Goal: Task Accomplishment & Management: Manage account settings

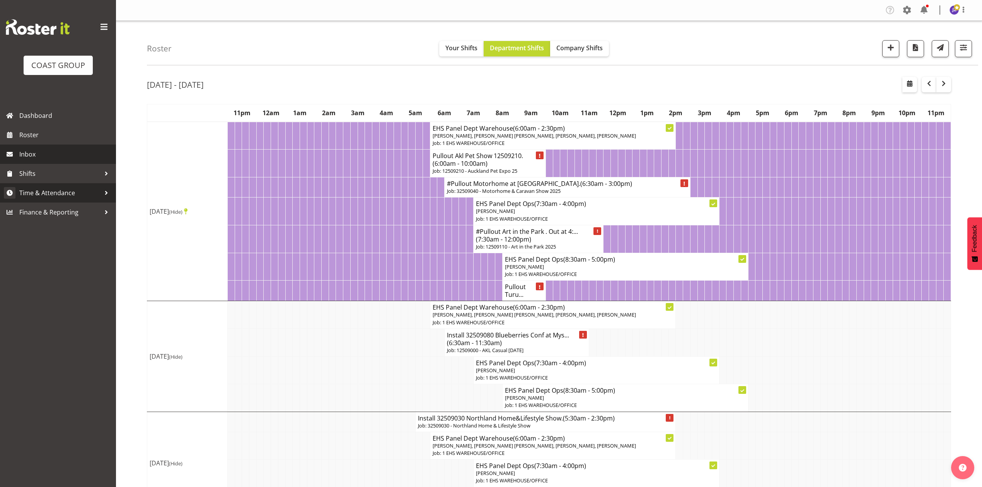
scroll to position [155, 0]
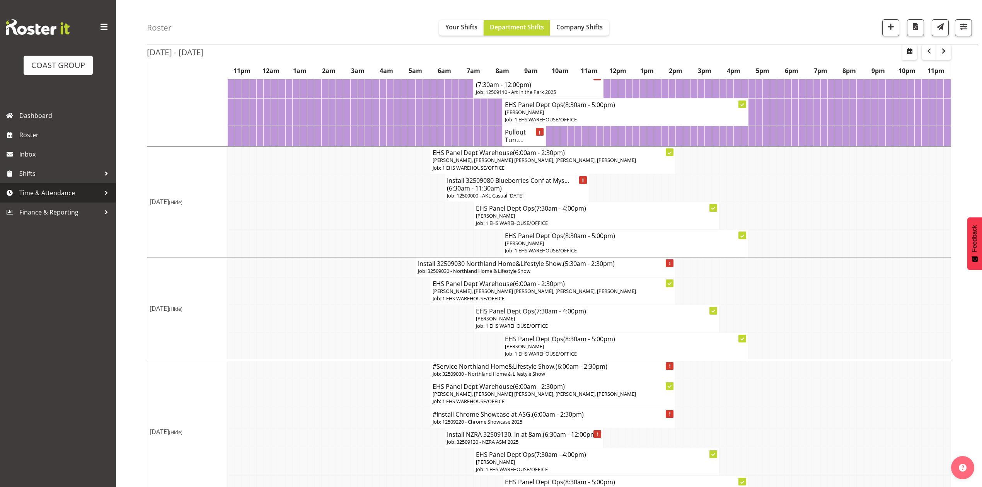
click at [45, 191] on span "Time & Attendance" at bounding box center [59, 193] width 81 height 12
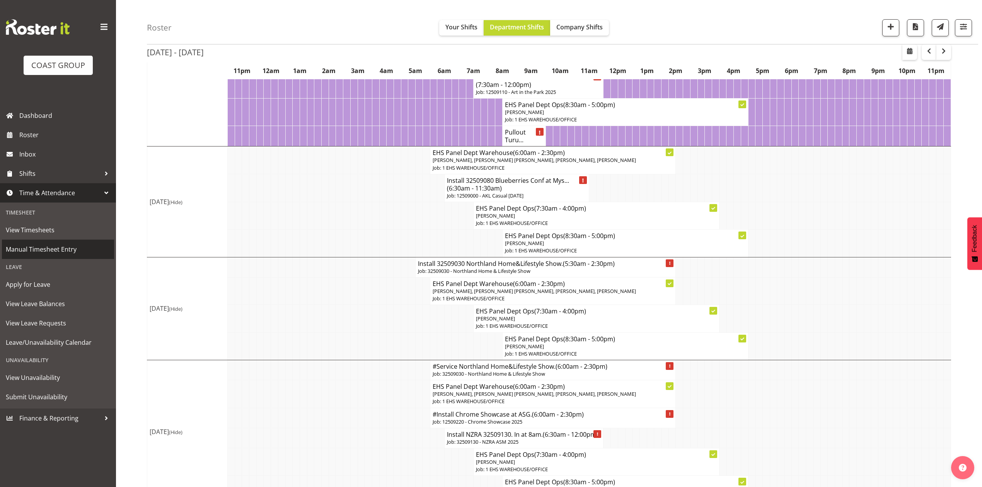
click at [60, 253] on span "Manual Timesheet Entry" at bounding box center [58, 249] width 104 height 12
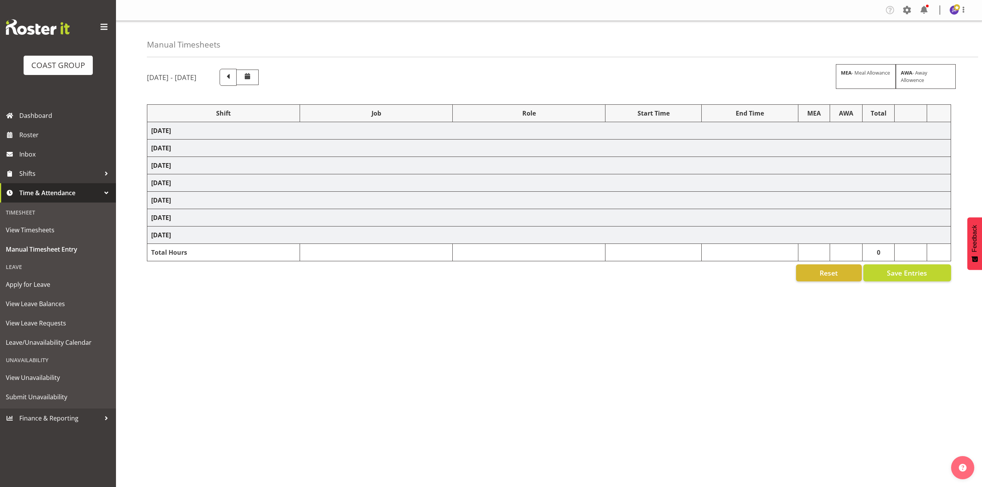
select select "68034"
select select "69"
select select "198"
select select "80859"
select select "10278"
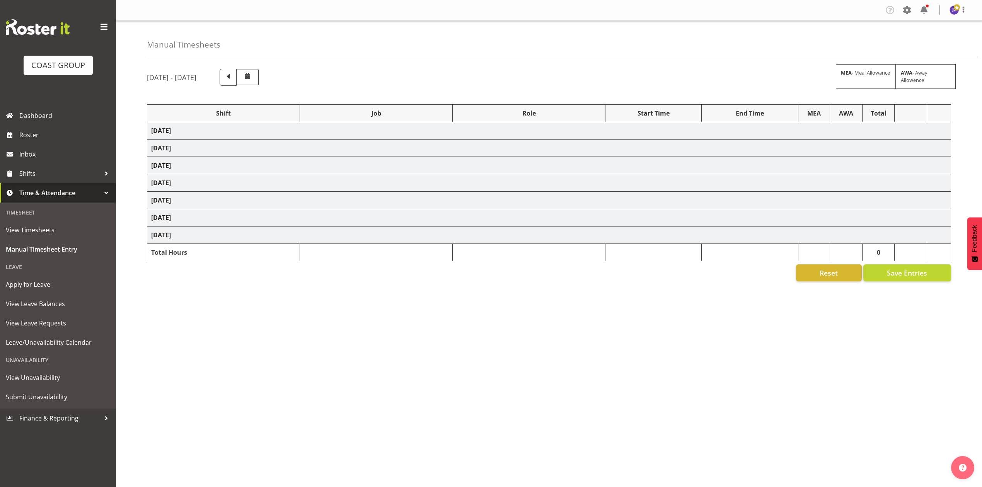
select select "68034"
select select "69"
select select "198"
select select "80774"
select select "8653"
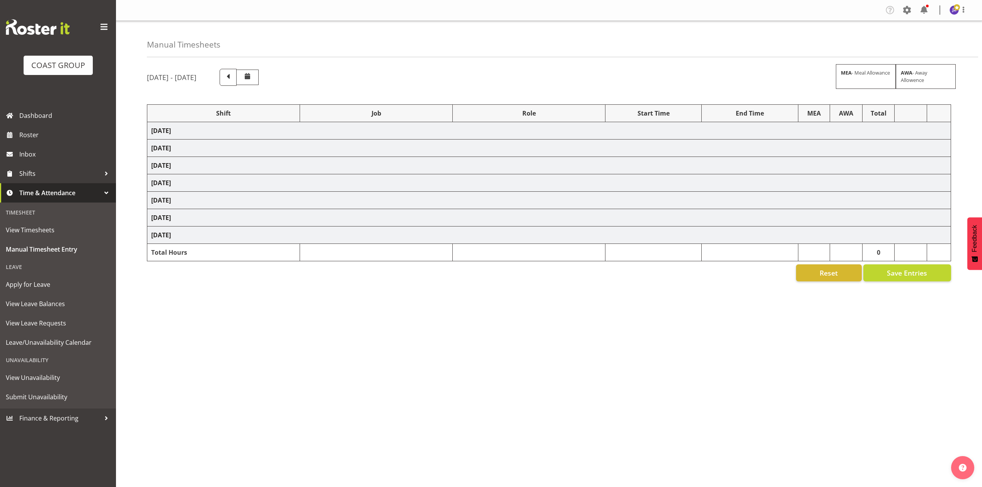
select select "68034"
select select "69"
select select "198"
select select "78456"
select select "9449"
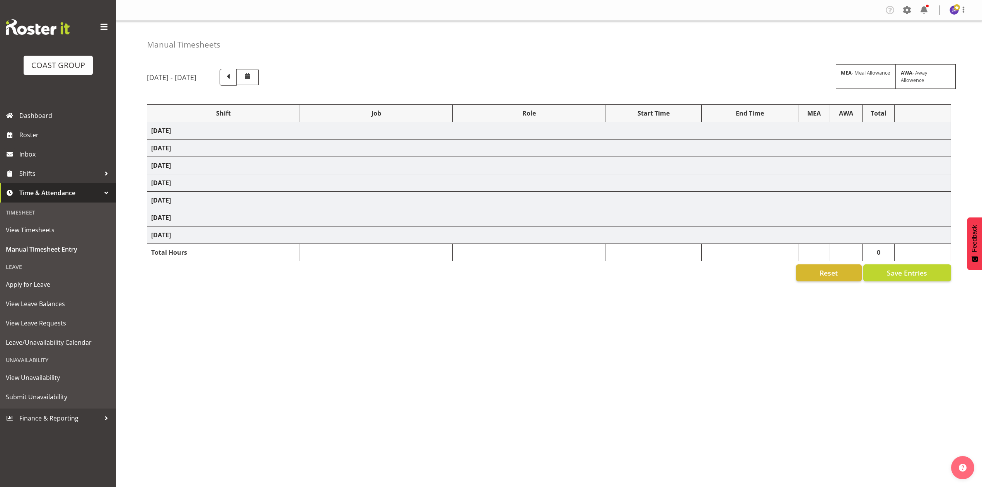
select select "68034"
select select "69"
select select "198"
select select "68034"
select select "69"
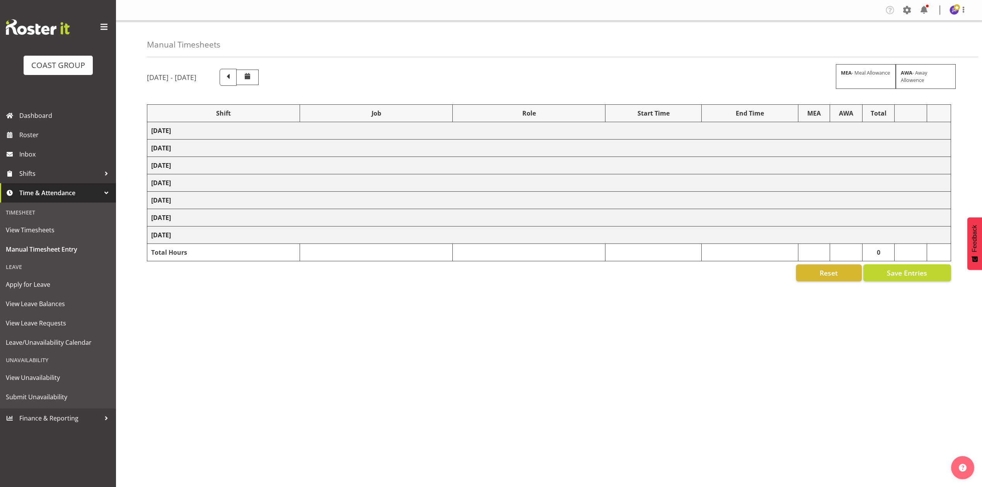
select select "198"
select select "68034"
select select "69"
select select "198"
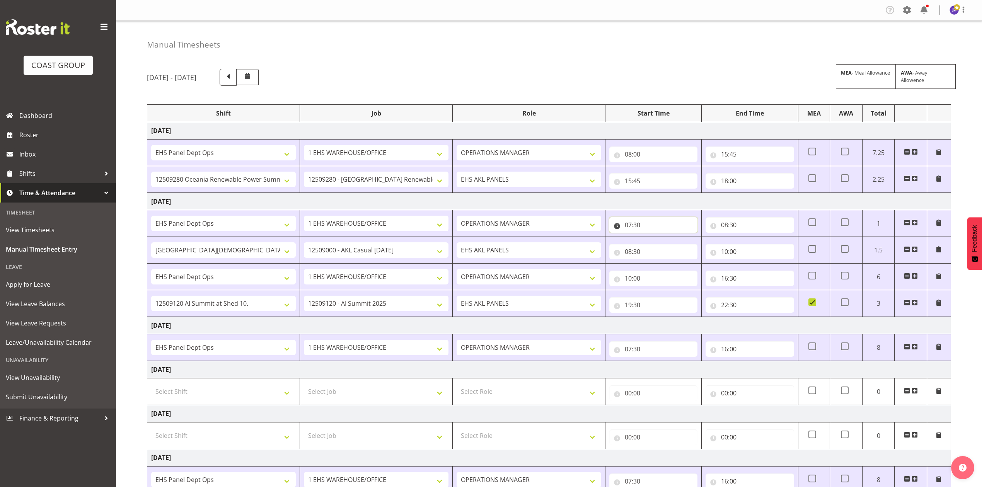
drag, startPoint x: 628, startPoint y: 226, endPoint x: 635, endPoint y: 235, distance: 11.6
click at [629, 226] on input "07:30" at bounding box center [653, 224] width 88 height 15
click at [660, 248] on select "00 01 02 03 04 05 06 07 08 09 10 11 12 13 14 15 16 17 18 19 20 21 22 23" at bounding box center [661, 244] width 17 height 15
select select "8"
click at [653, 238] on select "00 01 02 03 04 05 06 07 08 09 10 11 12 13 14 15 16 17 18 19 20 21 22 23" at bounding box center [661, 244] width 17 height 15
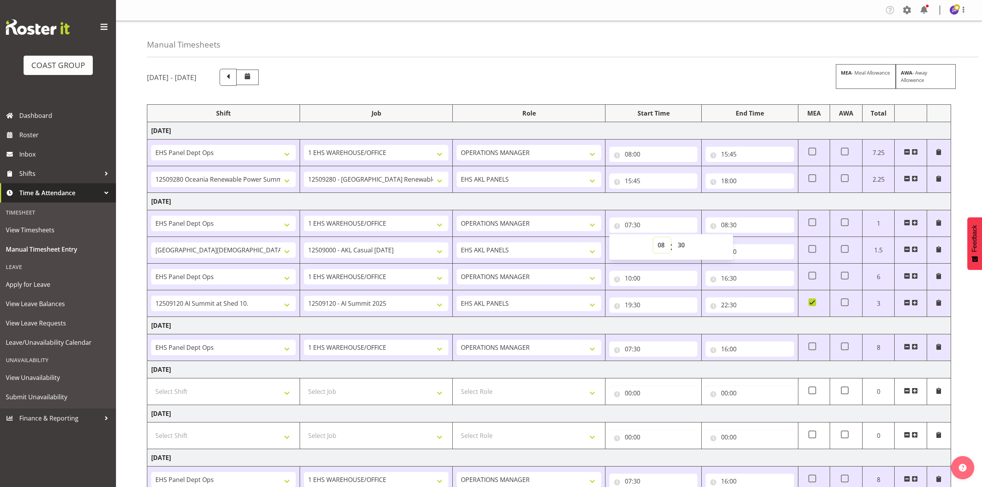
type input "08:30"
click at [685, 242] on select "00 01 02 03 04 05 06 07 08 09 10 11 12 13 14 15 16 17 18 19 20 21 22 23 24 25 2…" at bounding box center [681, 244] width 17 height 15
select select "0"
click at [673, 238] on select "00 01 02 03 04 05 06 07 08 09 10 11 12 13 14 15 16 17 18 19 20 21 22 23 24 25 2…" at bounding box center [681, 244] width 17 height 15
type input "08:00"
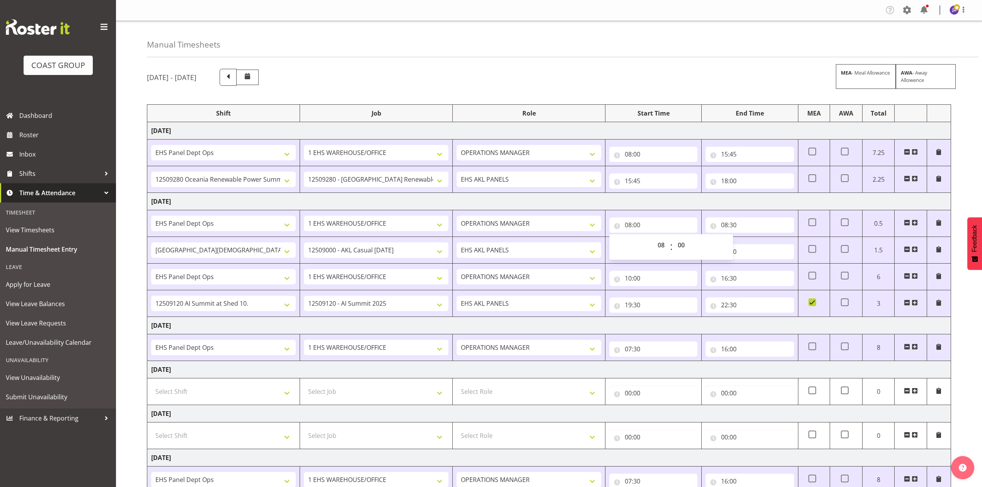
drag, startPoint x: 665, startPoint y: 49, endPoint x: 670, endPoint y: 52, distance: 5.9
click at [665, 49] on div "Manual Timesheets" at bounding box center [562, 39] width 831 height 36
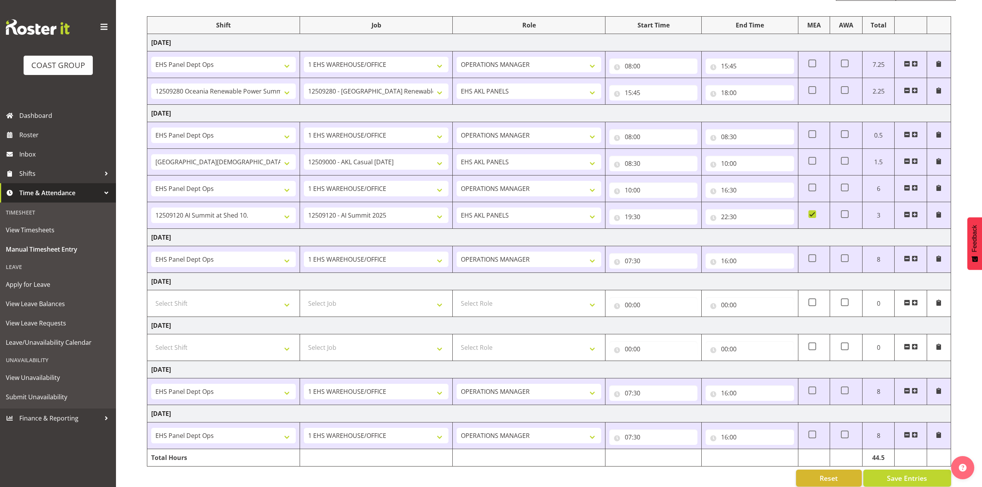
scroll to position [103, 0]
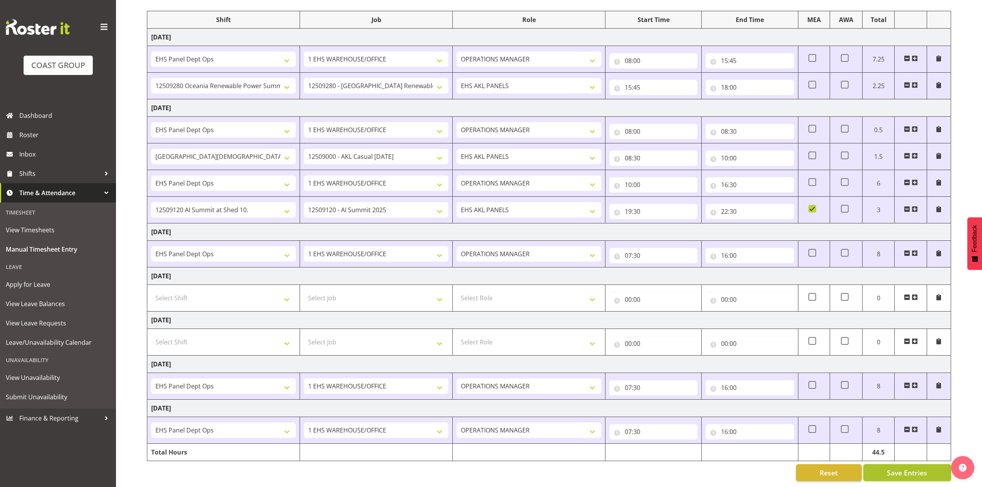
click at [905, 468] on span "Save Entries" at bounding box center [906, 473] width 40 height 10
drag, startPoint x: 733, startPoint y: 268, endPoint x: 723, endPoint y: 269, distance: 10.1
click at [734, 268] on td "Saturday 20th September 2025" at bounding box center [548, 275] width 803 height 17
click at [631, 250] on input "07:30" at bounding box center [653, 255] width 88 height 15
click at [665, 268] on select "00 01 02 03 04 05 06 07 08 09 10 11 12 13 14 15 16 17 18 19 20 21 22 23" at bounding box center [661, 275] width 17 height 15
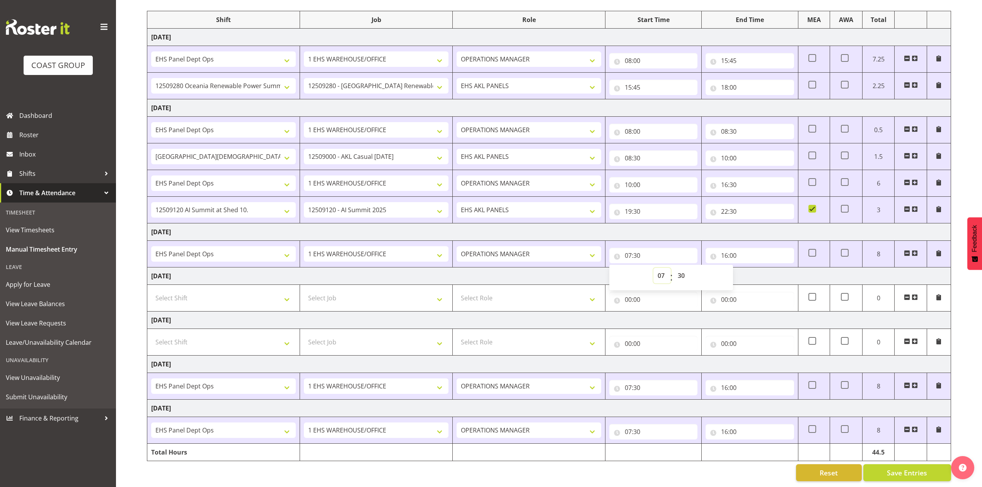
select select "8"
click at [653, 268] on select "00 01 02 03 04 05 06 07 08 09 10 11 12 13 14 15 16 17 18 19 20 21 22 23" at bounding box center [661, 275] width 17 height 15
type input "08:30"
drag, startPoint x: 682, startPoint y: 270, endPoint x: 707, endPoint y: 270, distance: 25.5
click at [682, 270] on select "00 01 02 03 04 05 06 07 08 09 10 11 12 13 14 15 16 17 18 19 20 21 22 23 24 25 2…" at bounding box center [681, 275] width 17 height 15
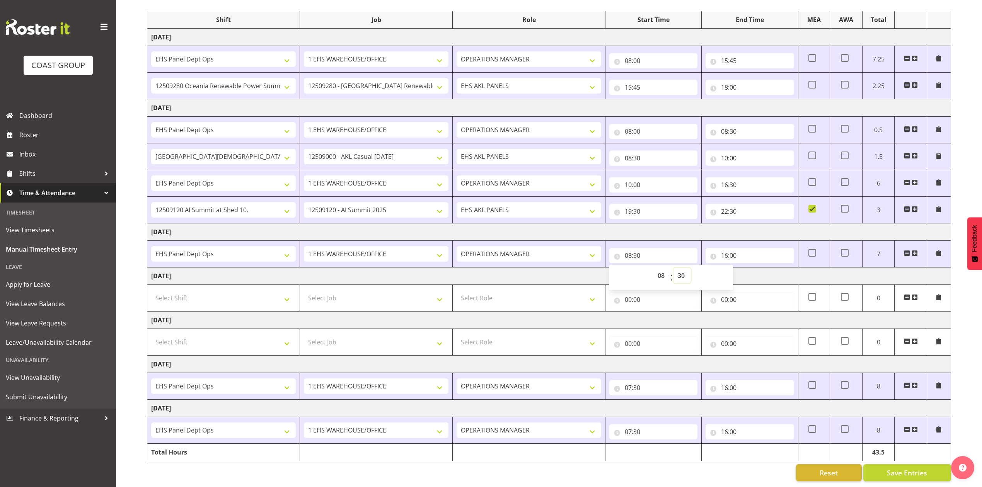
select select "0"
click at [673, 268] on select "00 01 02 03 04 05 06 07 08 09 10 11 12 13 14 15 16 17 18 19 20 21 22 23 24 25 2…" at bounding box center [681, 275] width 17 height 15
type input "08:00"
click at [736, 248] on input "16:00" at bounding box center [749, 255] width 88 height 15
click at [779, 268] on select "00 01 02 03 04 05 06 07 08 09 10 11 12 13 14 15 16 17 18 19 20 21 22 23 24 25 2…" at bounding box center [777, 275] width 17 height 15
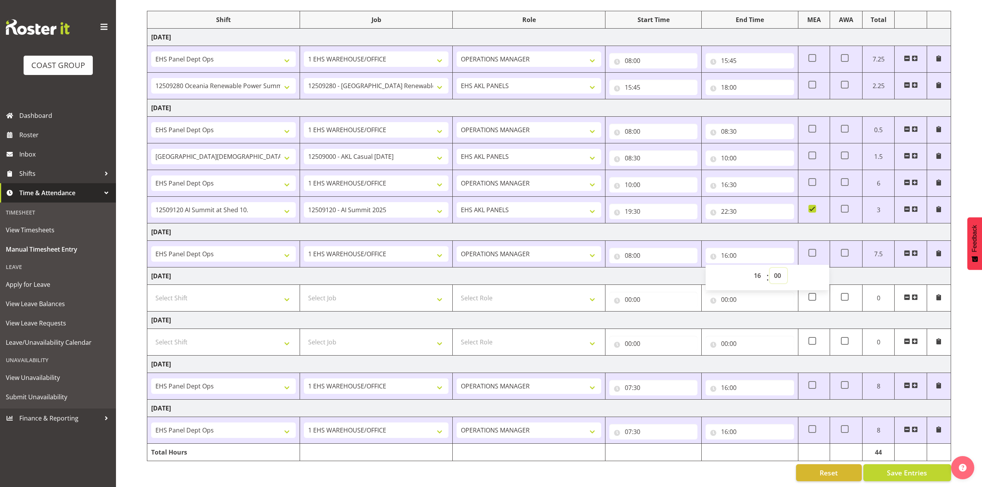
select select "30"
click at [769, 268] on select "00 01 02 03 04 05 06 07 08 09 10 11 12 13 14 15 16 17 18 19 20 21 22 23 24 25 2…" at bounding box center [777, 275] width 17 height 15
type input "16:30"
click at [684, 267] on td "Saturday 20th September 2025" at bounding box center [548, 275] width 803 height 17
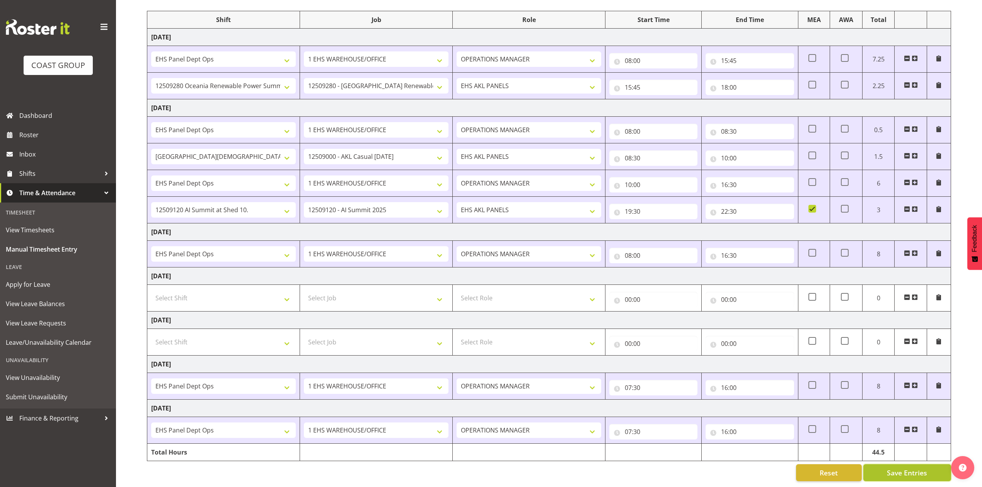
click at [891, 468] on span "Save Entries" at bounding box center [906, 473] width 40 height 10
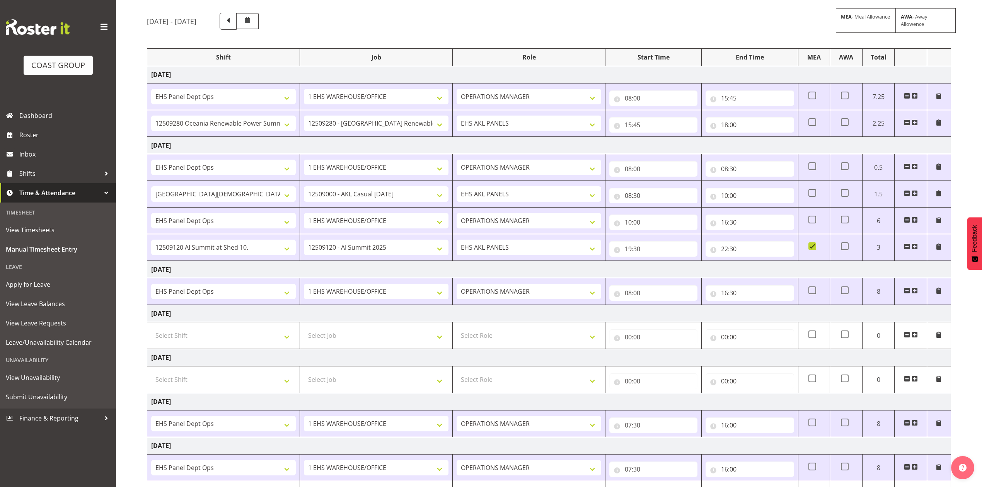
scroll to position [0, 0]
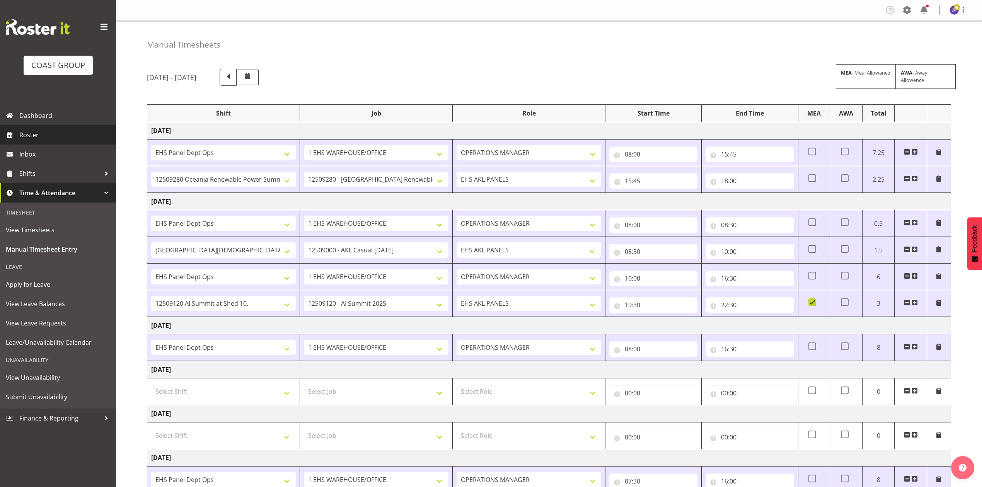
click at [59, 126] on link "Roster" at bounding box center [58, 134] width 116 height 19
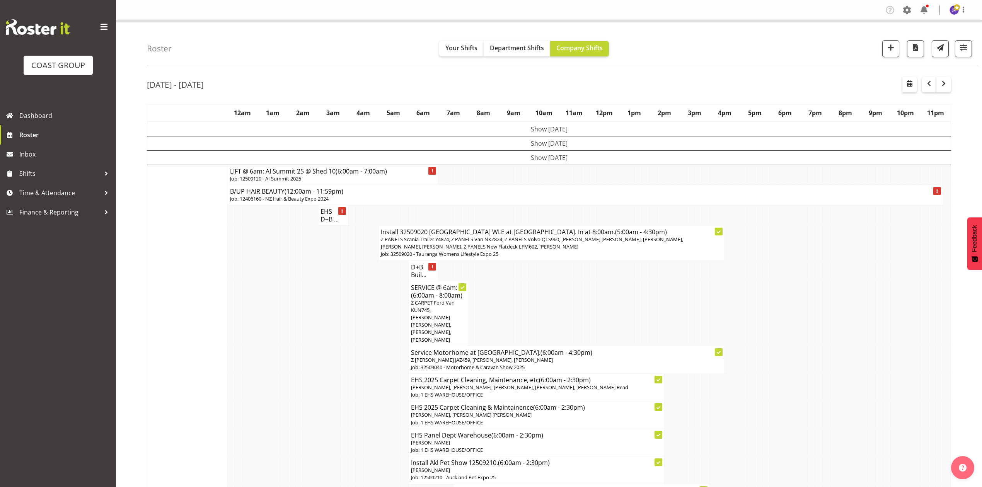
click at [940, 362] on td at bounding box center [938, 359] width 7 height 27
click at [902, 83] on button "button" at bounding box center [909, 84] width 15 height 15
select select "8"
select select "2025"
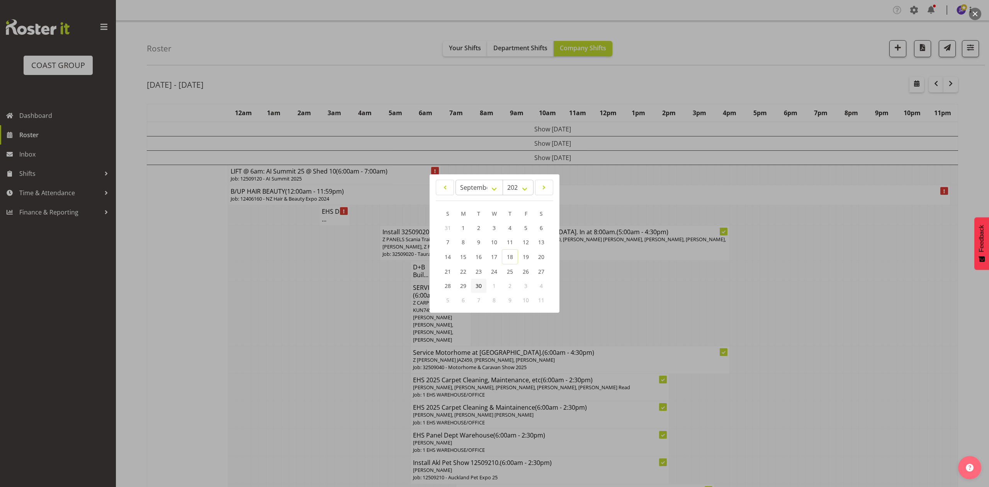
click at [480, 283] on span "30" at bounding box center [479, 285] width 6 height 7
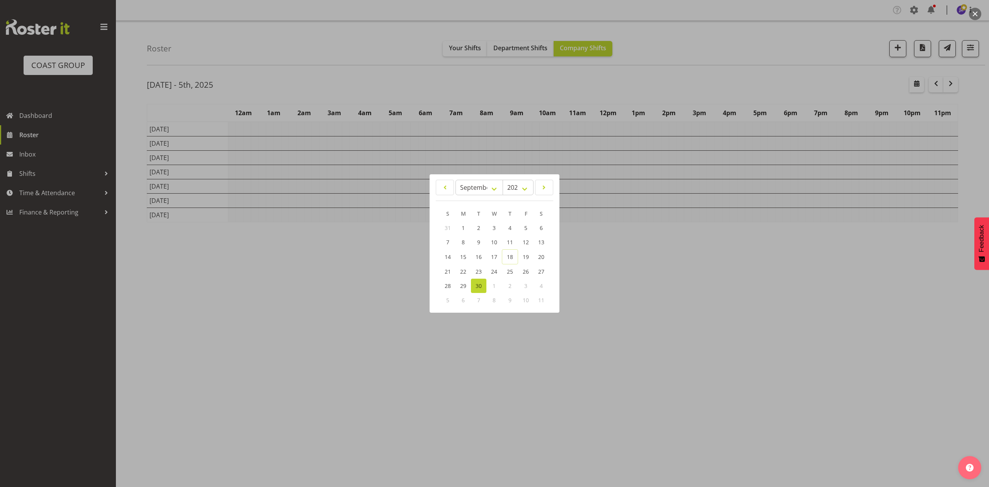
click at [641, 77] on div at bounding box center [494, 243] width 989 height 487
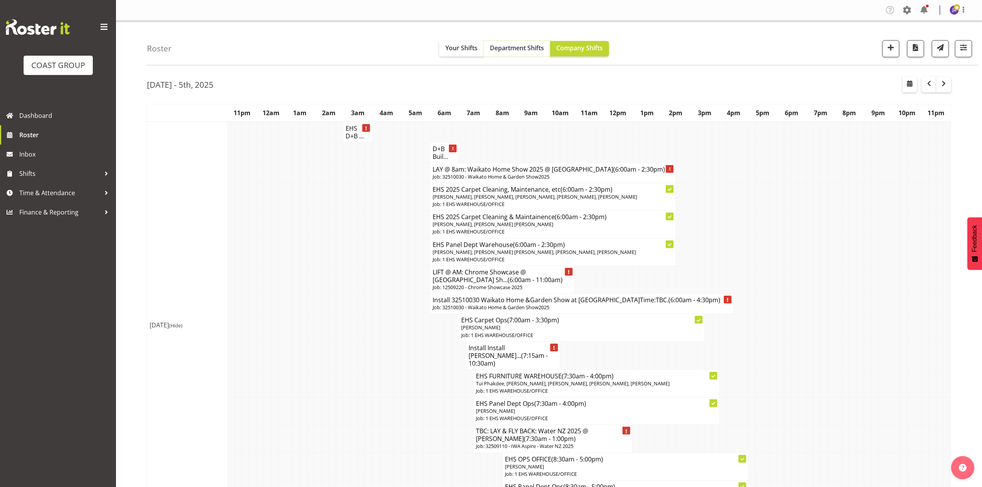
click at [512, 51] on span "Department Shifts" at bounding box center [517, 48] width 54 height 9
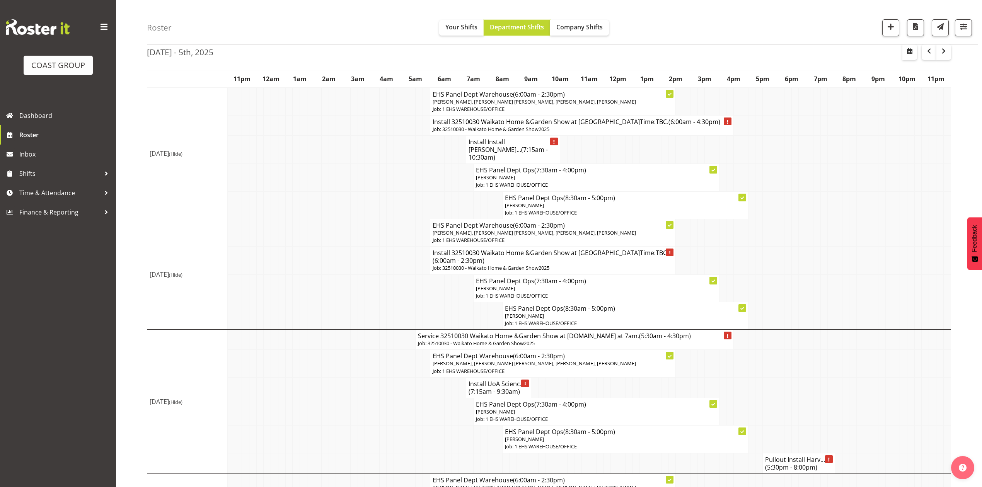
scroll to position [51, 0]
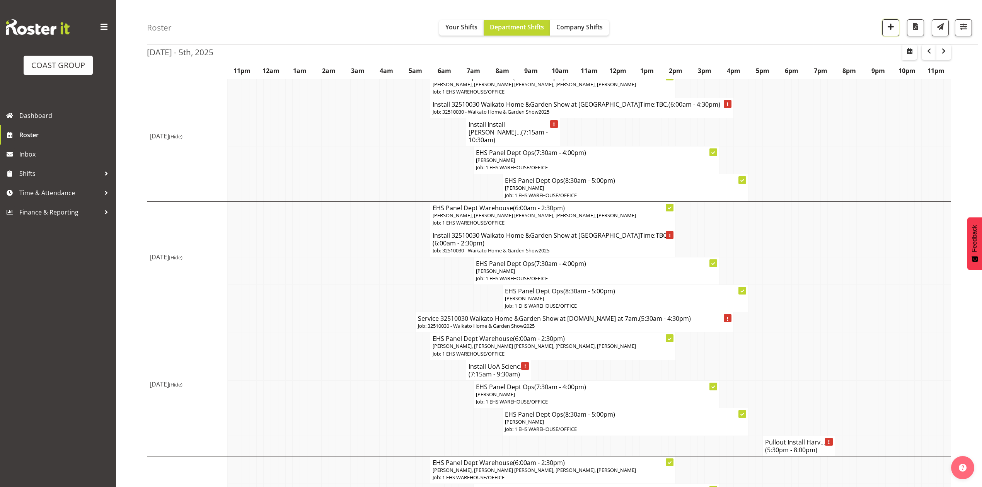
click at [890, 28] on span "button" at bounding box center [890, 27] width 10 height 10
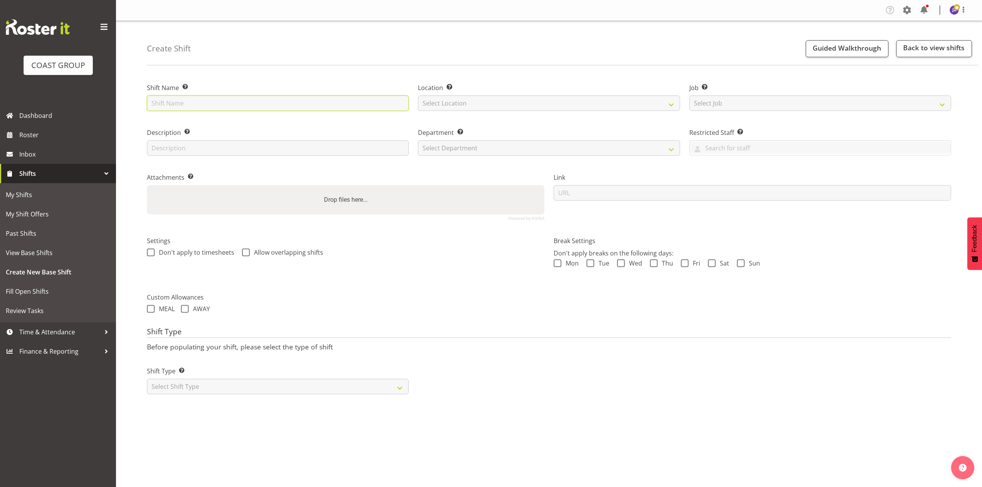
click at [306, 98] on input "text" at bounding box center [278, 102] width 262 height 15
click at [229, 104] on input "Bargain Chemist Trade SHow" at bounding box center [278, 102] width 262 height 15
click at [228, 100] on input "Bargain Chemist Trade SHow" at bounding box center [278, 102] width 262 height 15
type input "Bargain Chemist Trade Show"
click at [436, 106] on select "Select Location EHS RYMER" at bounding box center [549, 102] width 262 height 15
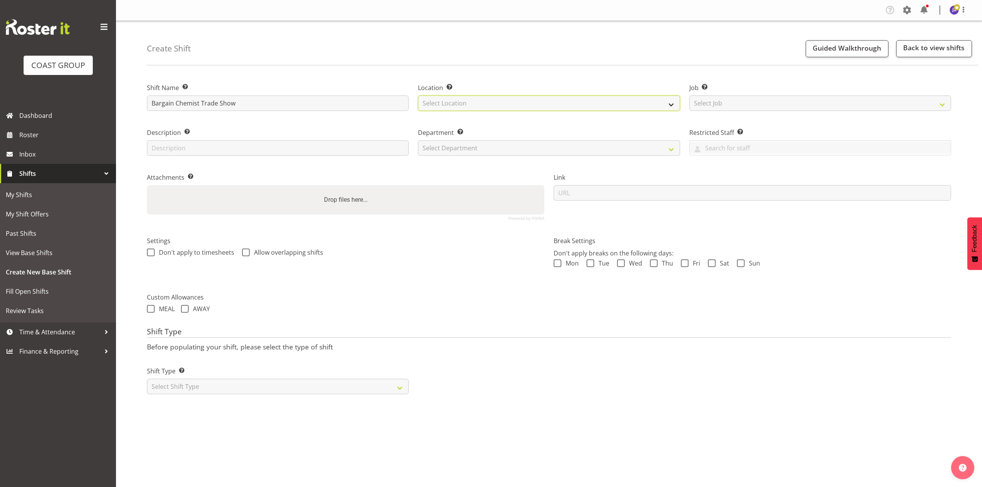
select select "35"
click at [418, 95] on select "Select Location EHS RYMER" at bounding box center [549, 102] width 262 height 15
click at [769, 102] on select "Select Job Create new job 1 Carlton Events 1 Carlton Hamilton 1 Carlton Welling…" at bounding box center [820, 102] width 262 height 15
select select "10687"
click at [689, 95] on select "Select Job Create new job 1 Carlton Events 1 Carlton Hamilton 1 Carlton Welling…" at bounding box center [820, 102] width 262 height 15
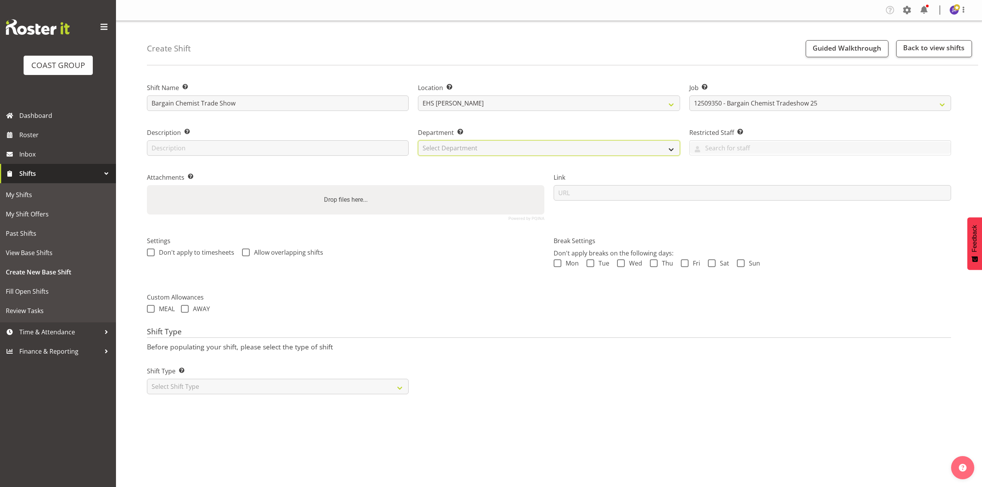
click at [557, 152] on select "Select Department EHS AKL PANEL EHS AKL PANEL" at bounding box center [549, 147] width 262 height 15
select select "39"
click at [418, 140] on select "Select Department EHS AKL PANEL EHS AKL PANEL" at bounding box center [549, 147] width 262 height 15
click at [424, 204] on div "Drop files here..." at bounding box center [345, 199] width 397 height 29
click at [147, 185] on input "Drop files here..." at bounding box center [345, 186] width 397 height 2
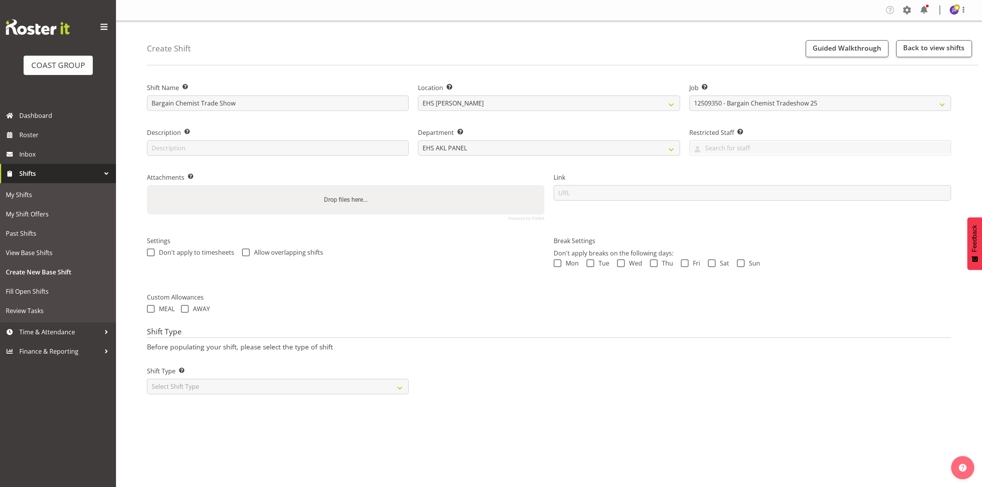
type input "C:\fakepath\12509350 - Bargain Chemist Tradeshow - JS - Job Details.pdf"
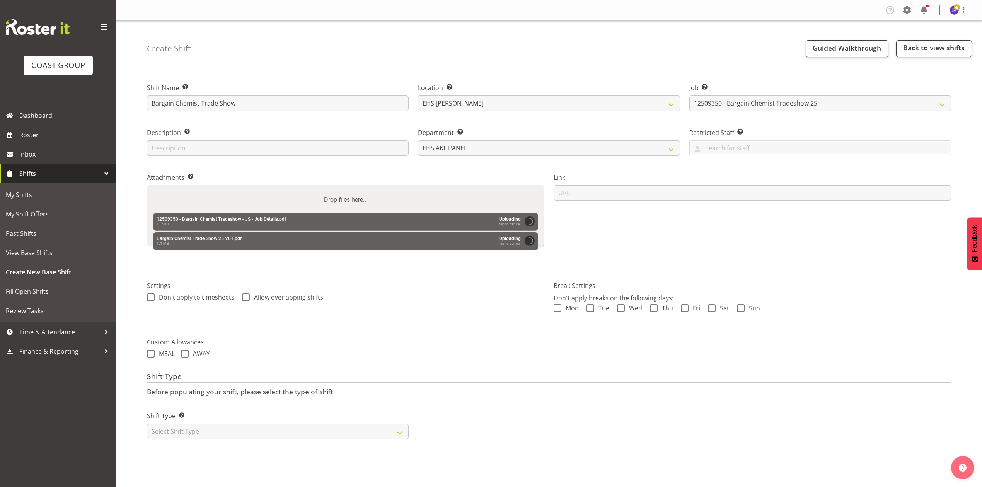
click at [311, 388] on p "Before populating your shift, please select the type of shift" at bounding box center [549, 391] width 804 height 9
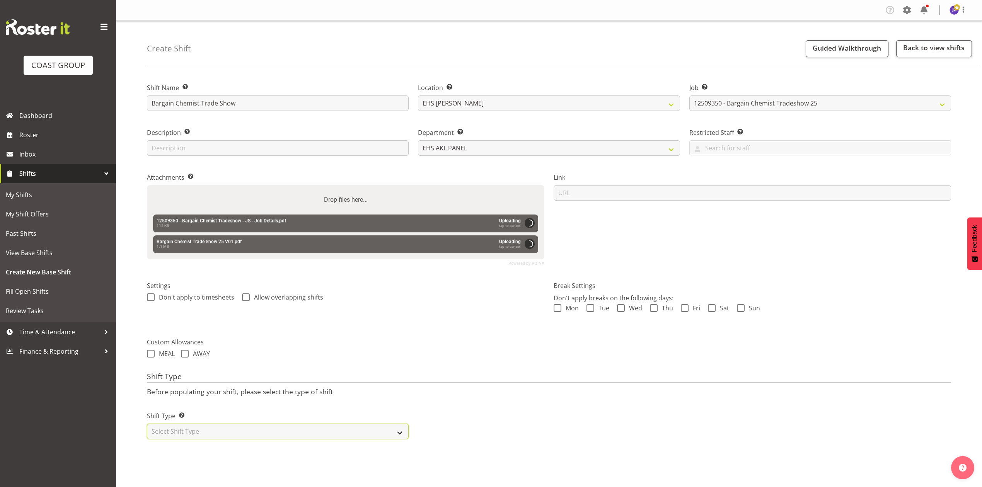
drag, startPoint x: 298, startPoint y: 427, endPoint x: 298, endPoint y: 438, distance: 11.2
click at [298, 430] on select "Select Shift Type One Off Shift Recurring Shift Rotating Shift" at bounding box center [278, 431] width 262 height 15
select select "recurring"
click at [147, 425] on select "Select Shift Type One Off Shift Recurring Shift Rotating Shift" at bounding box center [278, 431] width 262 height 15
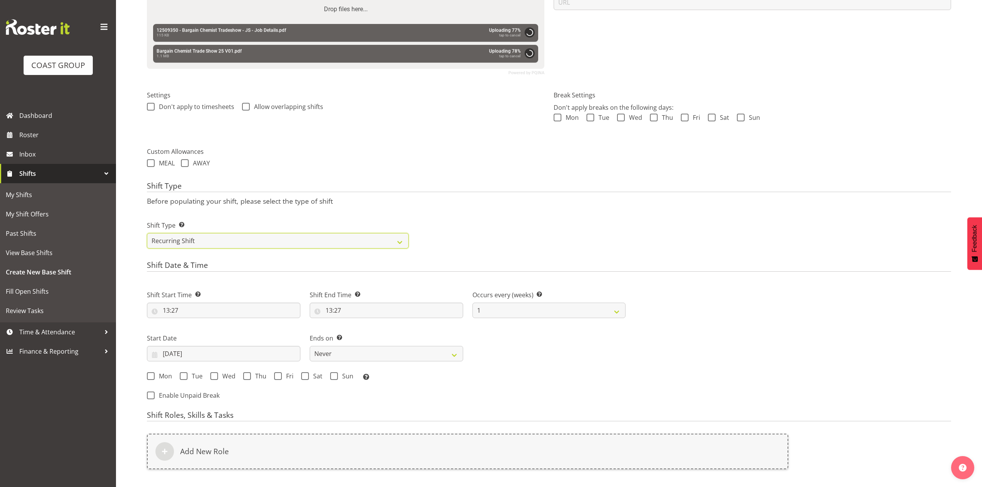
scroll to position [292, 0]
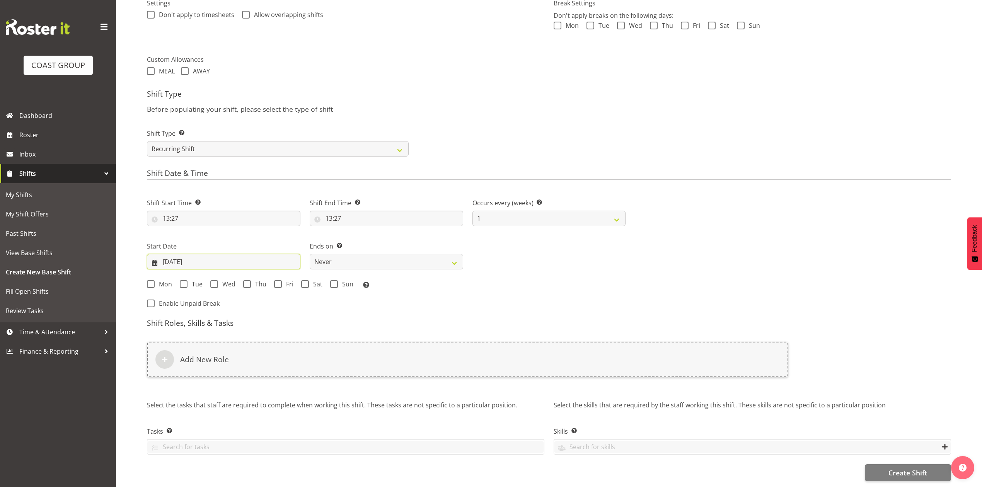
click at [175, 254] on input "18/09/2025" at bounding box center [223, 261] width 153 height 15
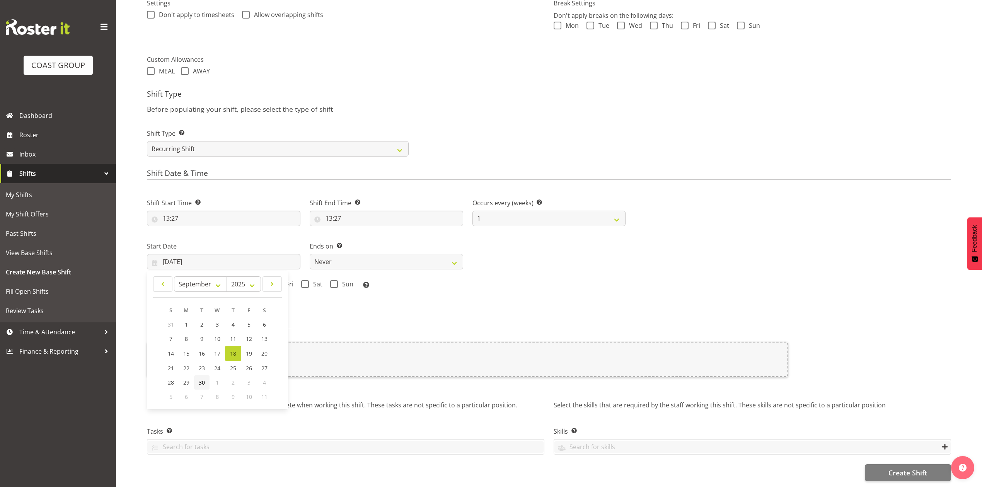
click at [203, 379] on span "30" at bounding box center [202, 382] width 6 height 7
type input "30/09/2025"
click at [181, 280] on span at bounding box center [184, 284] width 8 height 8
click at [181, 281] on input "Tue" at bounding box center [182, 283] width 5 height 5
checkbox input "true"
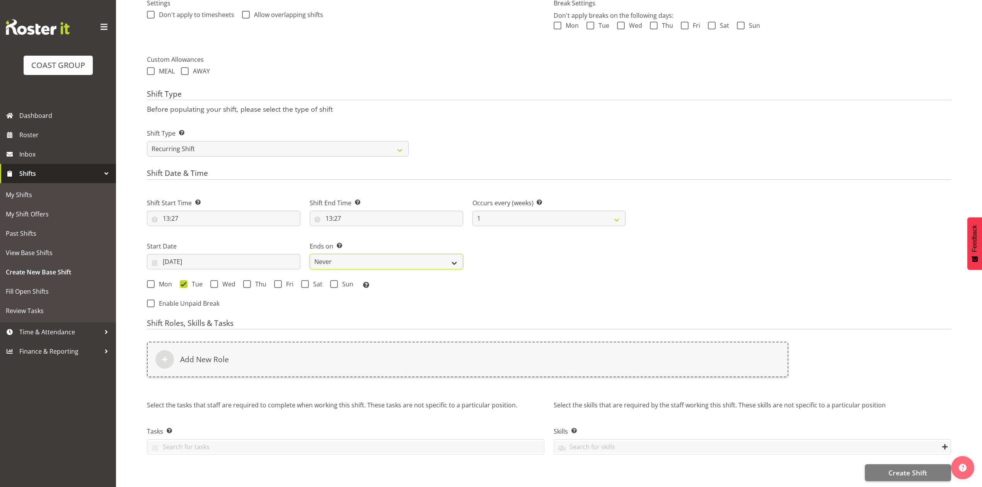
click at [342, 254] on select "Never On Date" at bounding box center [386, 261] width 153 height 15
select select "date"
click at [310, 254] on select "Never On Date" at bounding box center [386, 261] width 153 height 15
drag, startPoint x: 501, startPoint y: 255, endPoint x: 507, endPoint y: 265, distance: 12.0
click at [501, 255] on input "18/09/2025" at bounding box center [548, 261] width 153 height 15
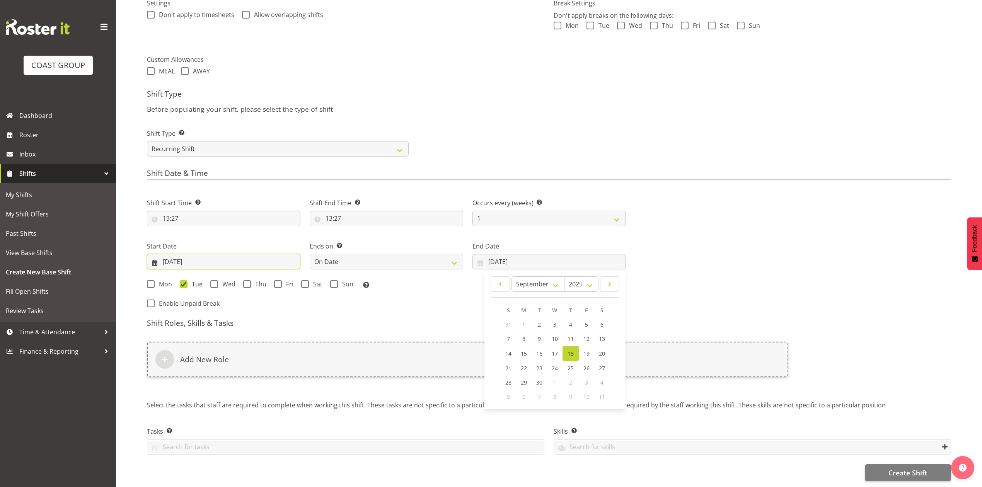
click at [192, 254] on input "30/09/2025" at bounding box center [223, 261] width 153 height 15
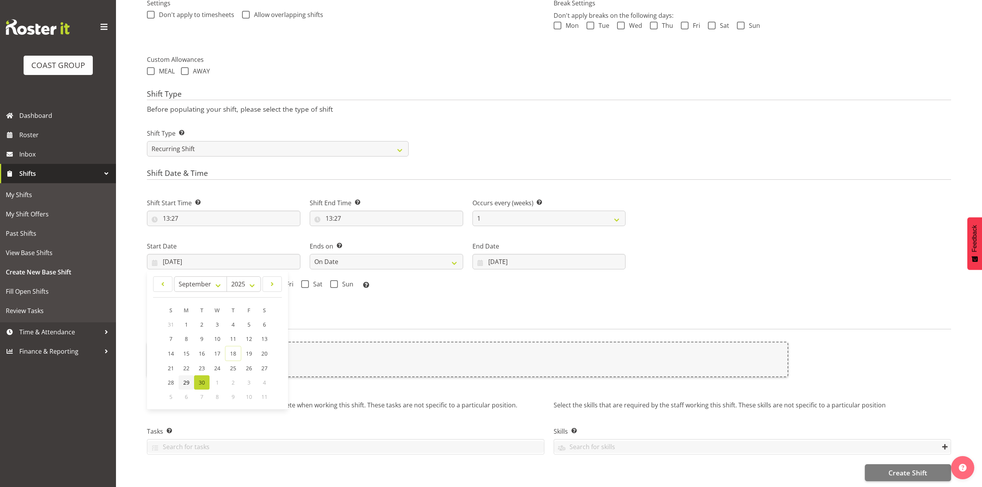
click at [189, 379] on span "29" at bounding box center [186, 382] width 6 height 7
type input "29/09/2025"
click at [523, 243] on div "End Date 18/09/2025 January February March April May June July August September…" at bounding box center [548, 256] width 153 height 28
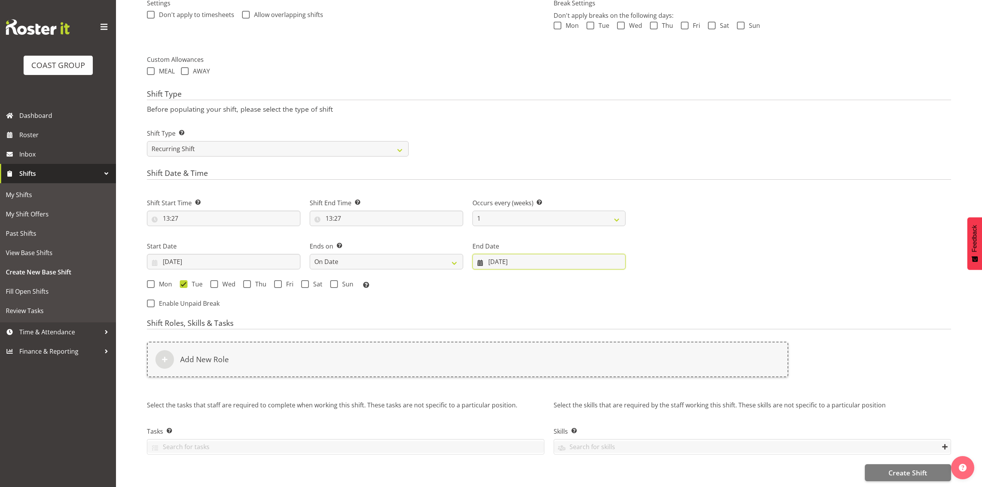
click at [521, 255] on input "18/09/2025" at bounding box center [548, 261] width 153 height 15
click at [532, 375] on link "30" at bounding box center [538, 382] width 15 height 14
type input "30/09/2025"
click at [158, 280] on span "Mon" at bounding box center [163, 284] width 17 height 8
click at [152, 281] on input "Mon" at bounding box center [149, 283] width 5 height 5
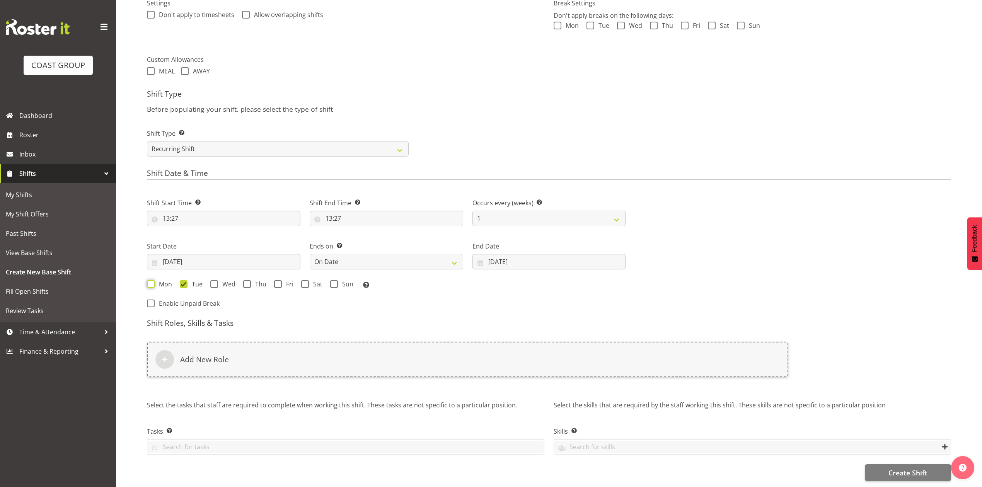
checkbox input "true"
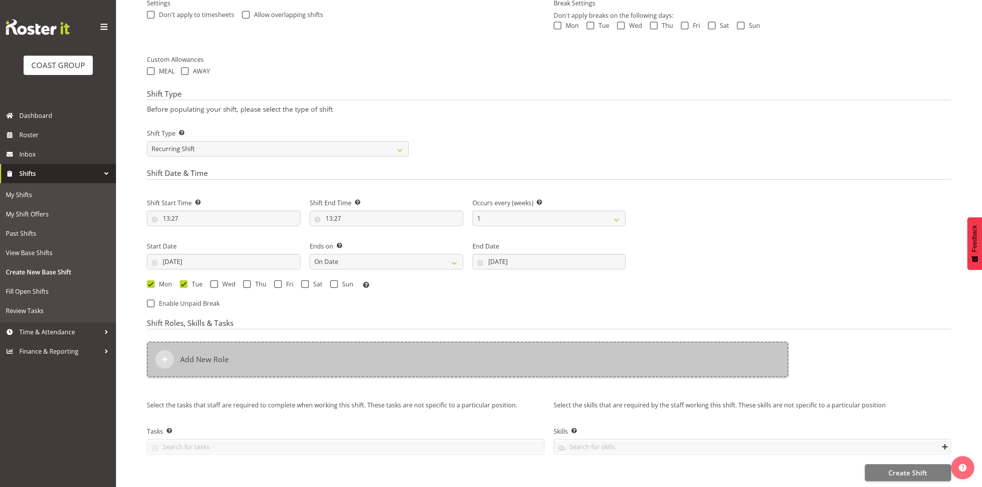
click at [211, 344] on div "Add New Role" at bounding box center [467, 360] width 641 height 36
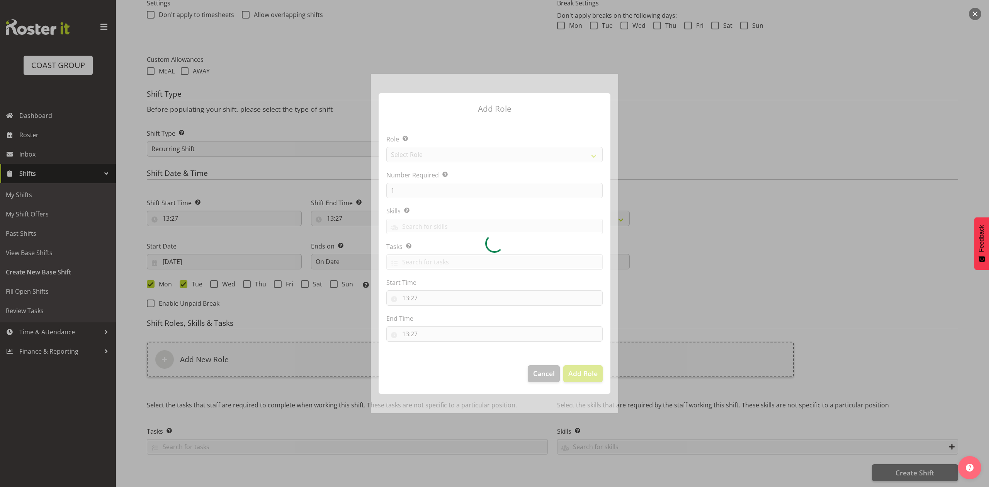
click at [424, 155] on div at bounding box center [494, 243] width 247 height 339
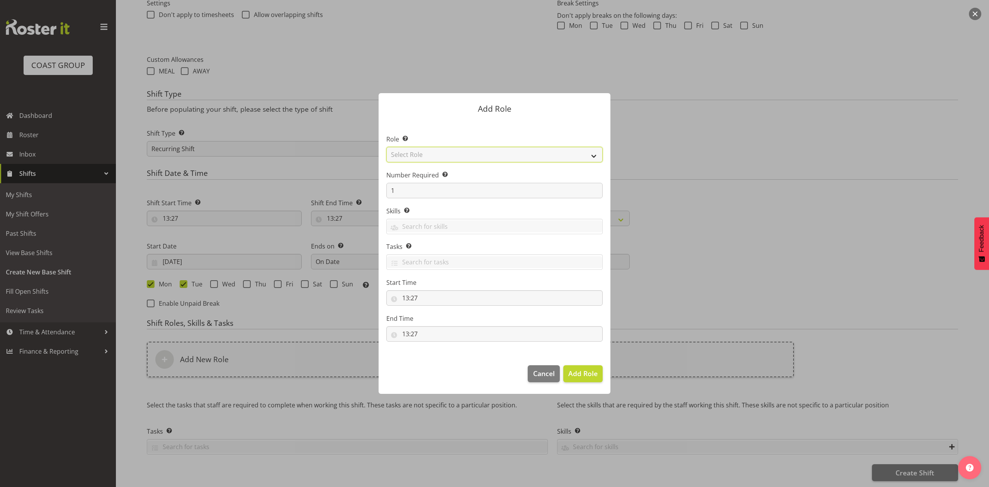
click at [423, 155] on select "Select Role ACCOUNT MANAGER ACCOUNT MANAGER DW ACCOUNTS AKL DIANNA VEHICLES AKL…" at bounding box center [494, 154] width 216 height 15
select select "81"
click at [386, 147] on select "Select Role ACCOUNT MANAGER ACCOUNT MANAGER DW ACCOUNTS AKL DIANNA VEHICLES AKL…" at bounding box center [494, 154] width 216 height 15
click at [578, 378] on span "Add Role" at bounding box center [582, 373] width 29 height 10
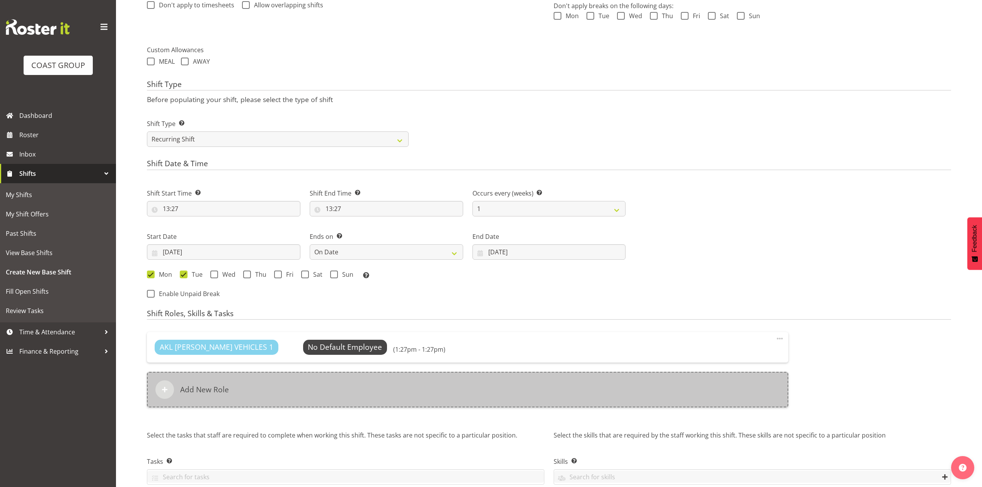
click at [352, 393] on div "Add New Role" at bounding box center [467, 390] width 641 height 36
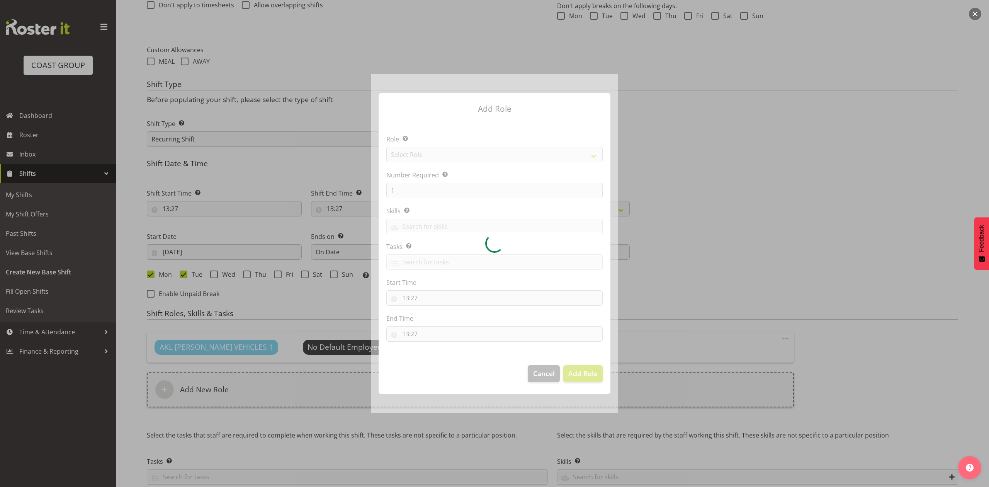
click at [431, 155] on div at bounding box center [494, 243] width 247 height 339
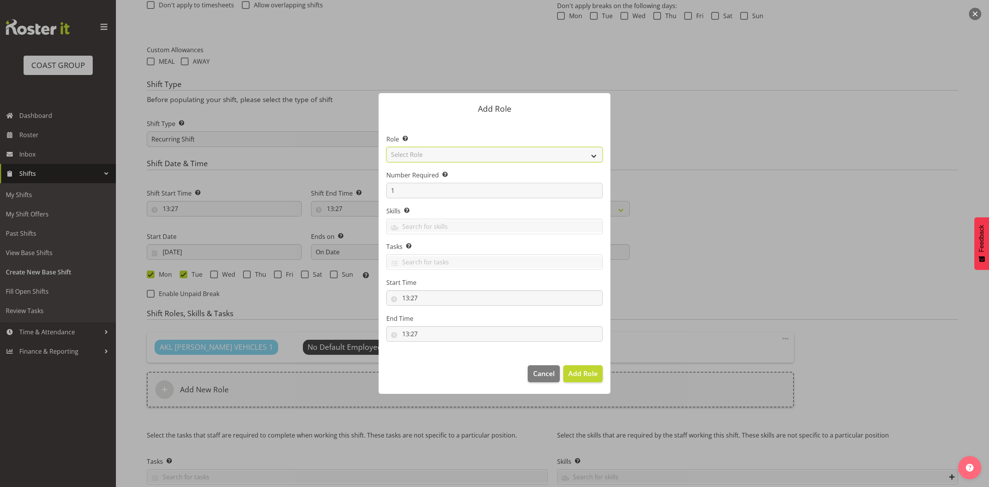
drag, startPoint x: 431, startPoint y: 155, endPoint x: 431, endPoint y: 162, distance: 6.2
click at [431, 155] on select "Select Role ACCOUNT MANAGER ACCOUNT MANAGER DW ACCOUNTS AKL DIANNA VEHICLES AKL…" at bounding box center [494, 154] width 216 height 15
select select "188"
click at [386, 147] on select "Select Role ACCOUNT MANAGER ACCOUNT MANAGER DW ACCOUNTS AKL DIANNA VEHICLES AKL…" at bounding box center [494, 154] width 216 height 15
click at [401, 192] on input "1" at bounding box center [494, 190] width 216 height 15
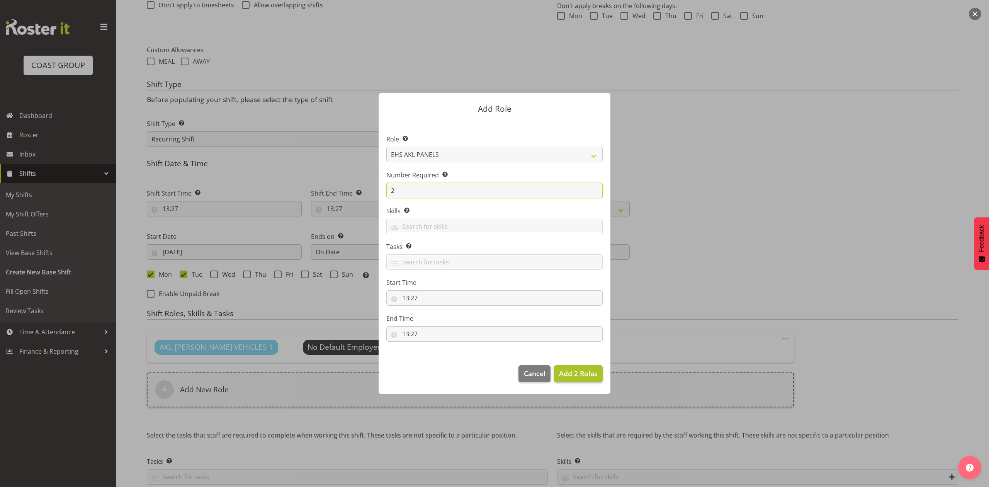
type input "2"
click at [578, 374] on span "Add 2 Roles" at bounding box center [578, 373] width 39 height 9
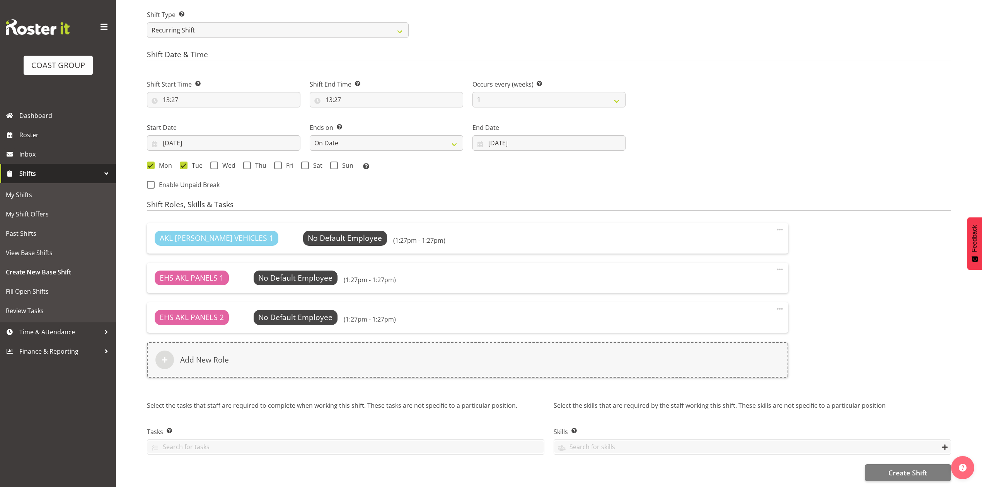
scroll to position [410, 0]
click at [914, 468] on span "Create Shift" at bounding box center [907, 473] width 39 height 10
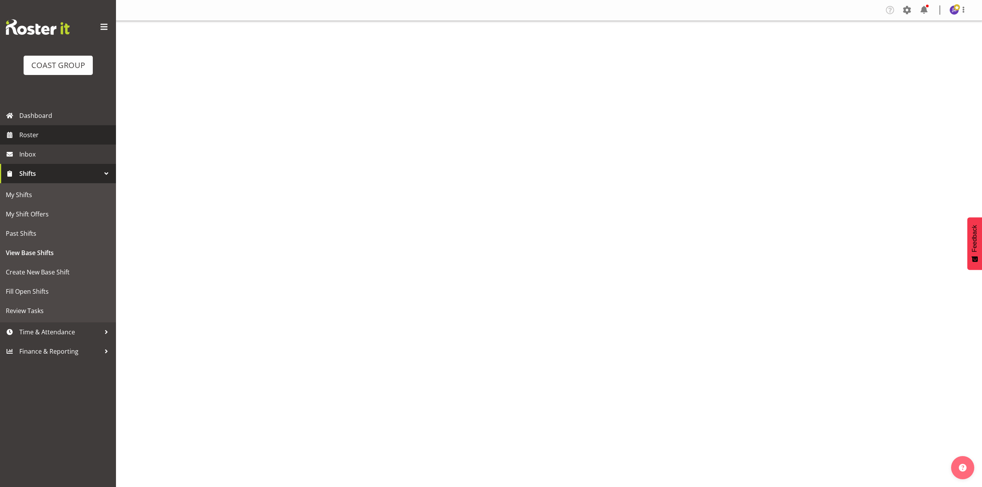
drag, startPoint x: 0, startPoint y: 0, endPoint x: 42, endPoint y: 133, distance: 139.8
click at [42, 133] on span "Roster" at bounding box center [65, 135] width 93 height 12
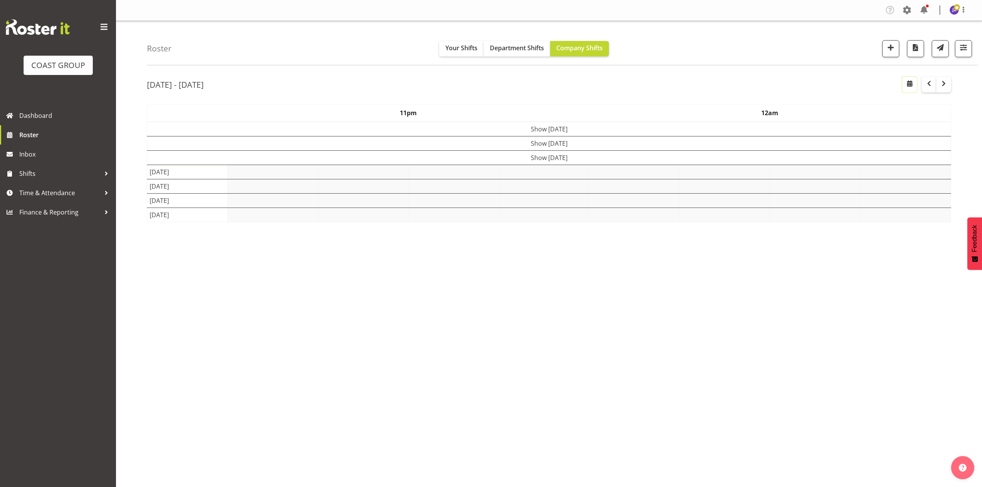
click at [908, 84] on span "button" at bounding box center [909, 83] width 9 height 9
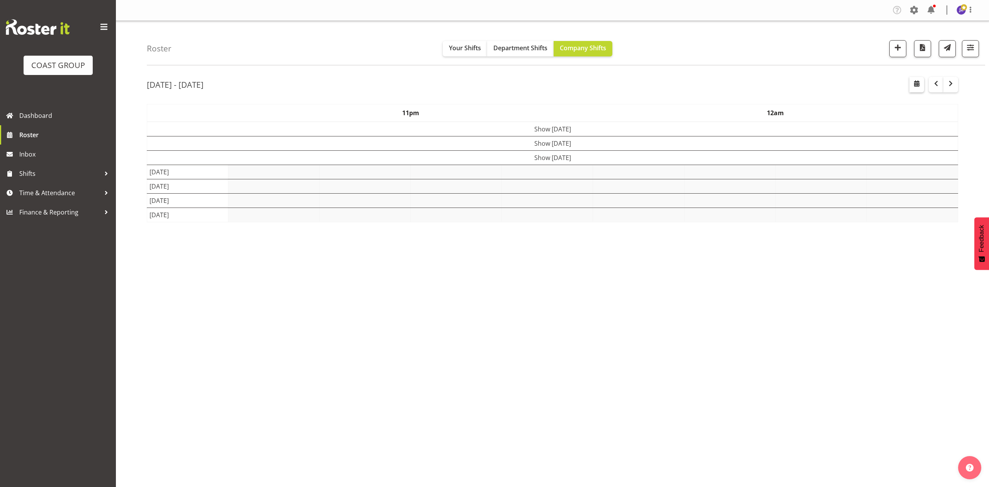
select select "8"
select select "2025"
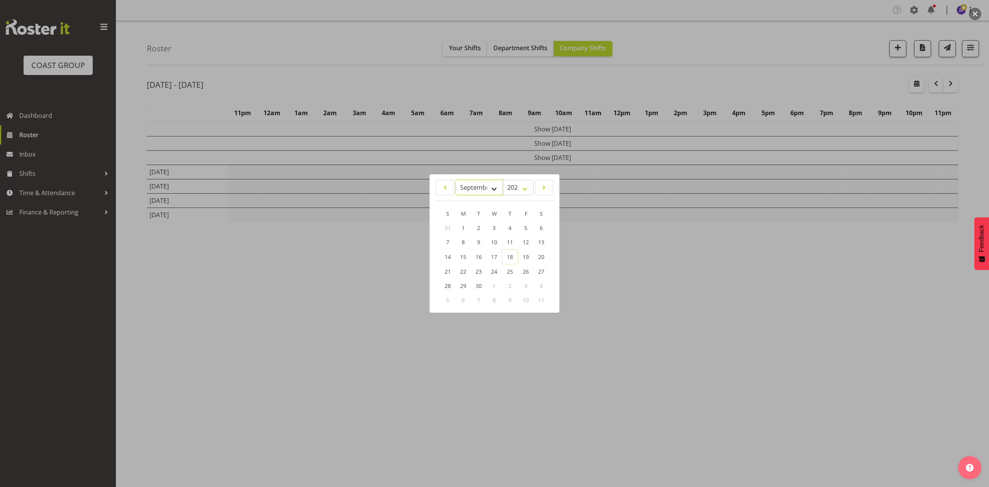
drag, startPoint x: 476, startPoint y: 188, endPoint x: 476, endPoint y: 192, distance: 4.3
click at [476, 188] on select "January February March April May June July August September October November De…" at bounding box center [480, 187] width 48 height 15
click at [456, 180] on select "January February March April May June July August September October November De…" at bounding box center [480, 187] width 48 height 15
click at [462, 286] on span "29" at bounding box center [463, 285] width 6 height 7
click at [719, 78] on div at bounding box center [494, 243] width 989 height 487
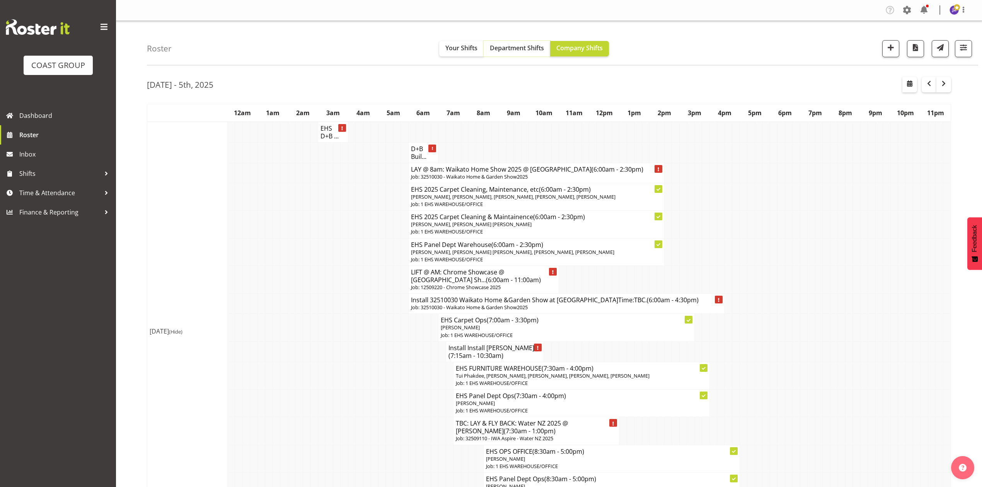
click at [533, 45] on span "Department Shifts" at bounding box center [517, 48] width 54 height 9
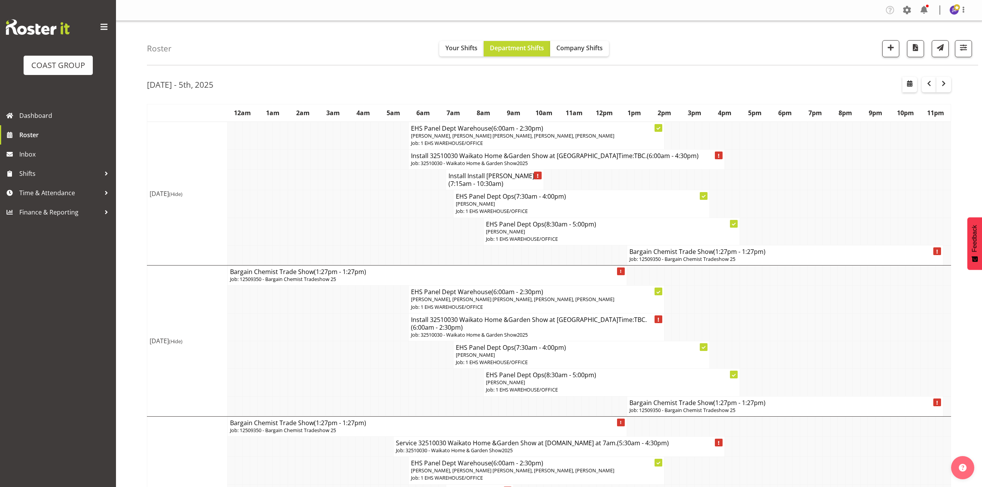
click at [660, 255] on h4 "Bargain Chemist Trade Show (1:27pm - 1:27pm)" at bounding box center [784, 252] width 311 height 8
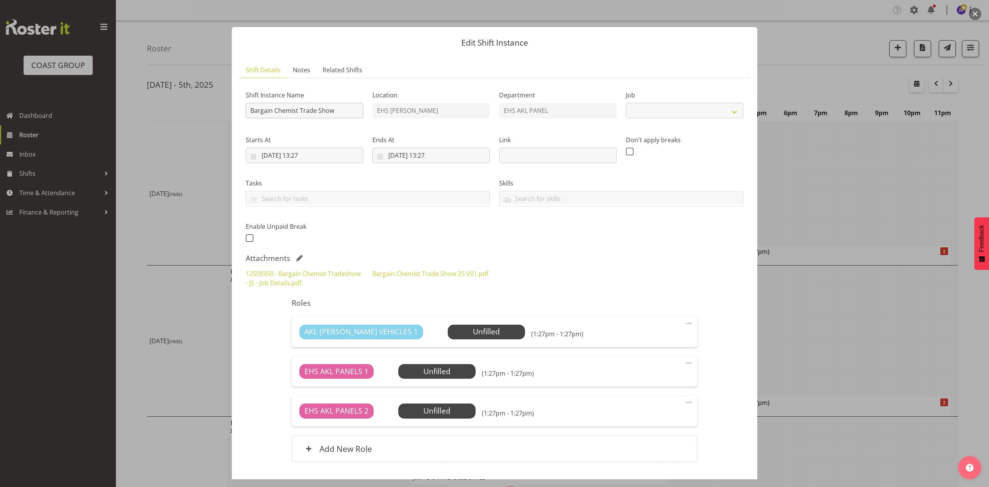
select select "10687"
click at [252, 109] on input "Bargain Chemist Trade Show" at bounding box center [304, 110] width 117 height 15
click at [250, 112] on input "12509350Bargain Chemist Trade Show" at bounding box center [304, 110] width 117 height 15
click at [348, 114] on input "Install 12509350Bargain Chemist Trade Show" at bounding box center [304, 110] width 117 height 15
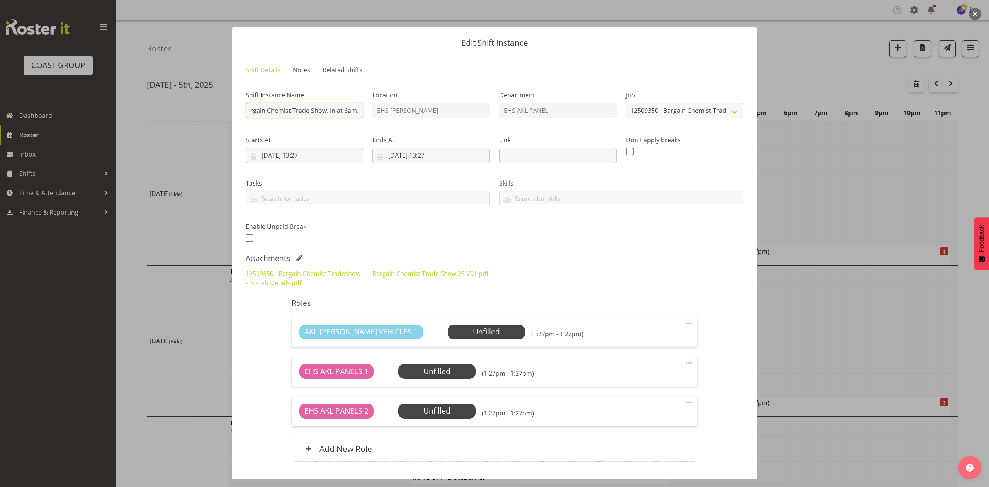
type input "Install 12509350Bargain Chemist Trade Show. In at 6am."
click at [291, 152] on input "[DATE] 13:27" at bounding box center [304, 155] width 117 height 15
click at [296, 275] on span "30" at bounding box center [298, 275] width 6 height 7
type input "[DATE] 13:27"
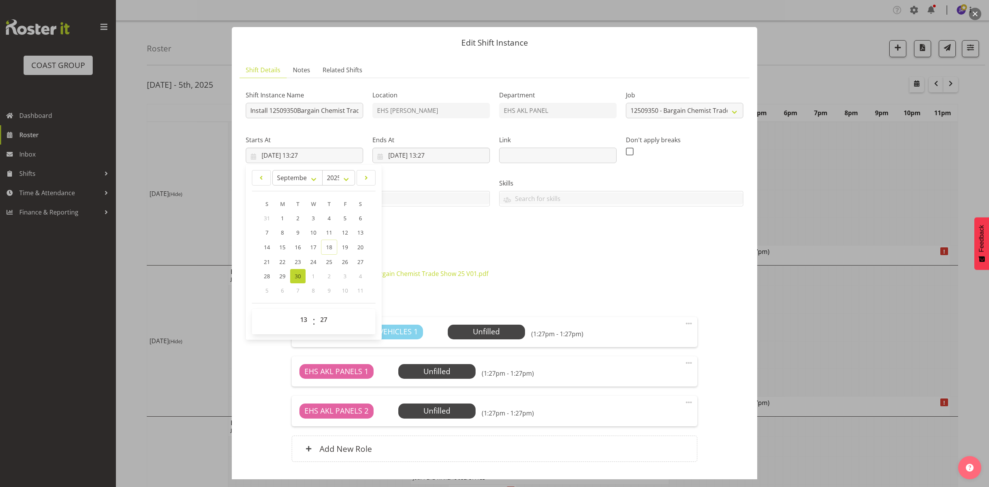
click at [407, 219] on div "Shift Instance Name Install 12509350Bargain Chemist Trade Show. In at 6am. Loca…" at bounding box center [494, 164] width 507 height 169
click at [308, 155] on input "[DATE] 13:27" at bounding box center [304, 155] width 117 height 15
drag, startPoint x: 308, startPoint y: 322, endPoint x: 306, endPoint y: 313, distance: 9.0
click at [308, 322] on select "00 01 02 03 04 05 06 07 08 09 10 11 12 13 14 15 16 17 18 19 20 21 22 23" at bounding box center [304, 319] width 17 height 15
select select "5"
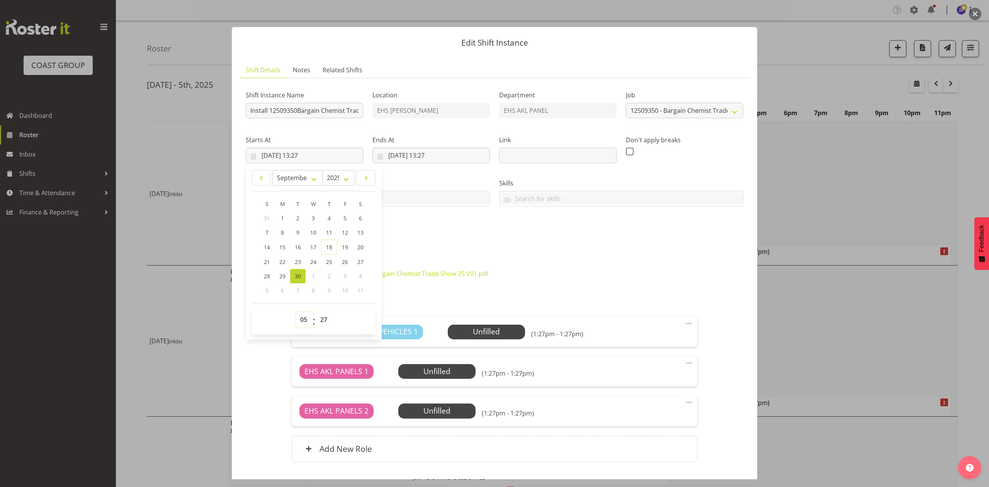
click at [296, 312] on select "00 01 02 03 04 05 06 07 08 09 10 11 12 13 14 15 16 17 18 19 20 21 22 23" at bounding box center [304, 319] width 17 height 15
type input "[DATE] 05:27"
click at [325, 315] on select "00 01 02 03 04 05 06 07 08 09 10 11 12 13 14 15 16 17 18 19 20 21 22 23 24 25 2…" at bounding box center [324, 319] width 17 height 15
select select "30"
click at [316, 312] on select "00 01 02 03 04 05 06 07 08 09 10 11 12 13 14 15 16 17 18 19 20 21 22 23 24 25 2…" at bounding box center [324, 319] width 17 height 15
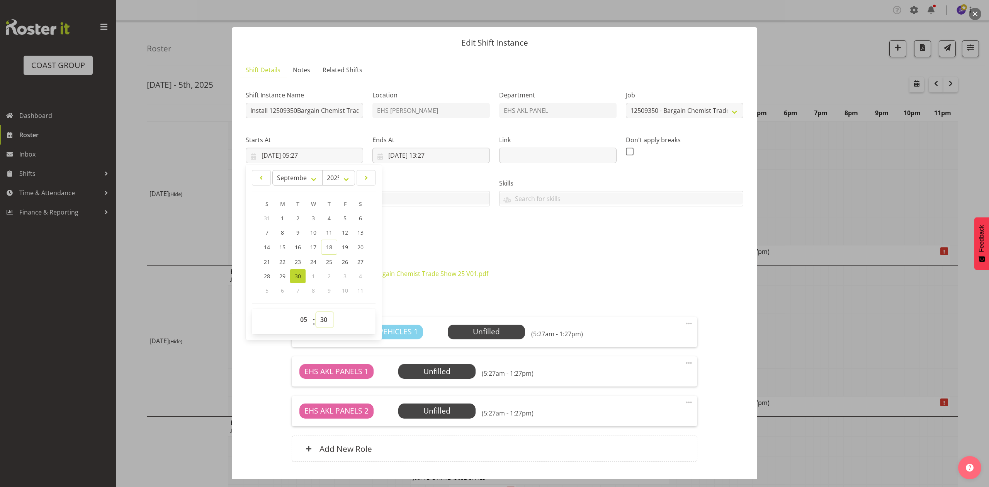
type input "[DATE] 05:30"
click at [487, 242] on div "Shift Instance Name Install 12509350Bargain Chemist Trade Show. In at 6am. Loca…" at bounding box center [494, 164] width 507 height 169
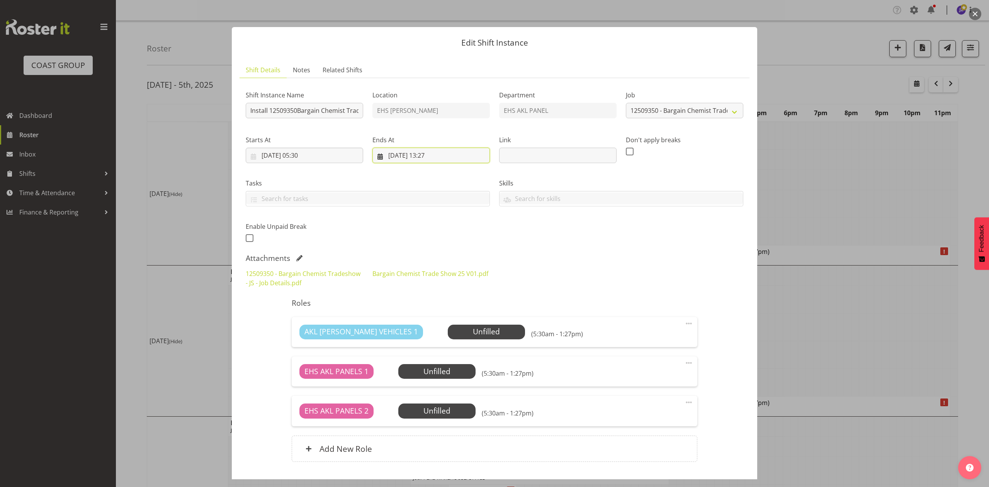
click at [442, 158] on input "[DATE] 13:27" at bounding box center [431, 155] width 117 height 15
click at [425, 322] on select "00 01 02 03 04 05 06 07 08 09 10 11 12 13 14 15 16 17 18 19 20 21 22 23" at bounding box center [431, 319] width 17 height 15
select select "19"
click at [423, 312] on select "00 01 02 03 04 05 06 07 08 09 10 11 12 13 14 15 16 17 18 19 20 21 22 23" at bounding box center [431, 319] width 17 height 15
type input "[DATE] 19:27"
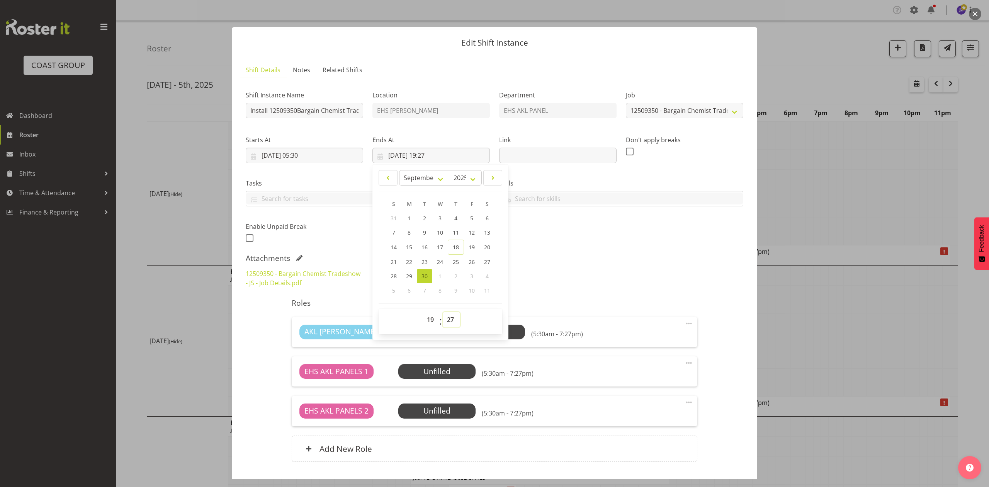
click at [455, 316] on select "00 01 02 03 04 05 06 07 08 09 10 11 12 13 14 15 16 17 18 19 20 21 22 23 24 25 2…" at bounding box center [451, 319] width 17 height 15
select select "30"
click at [443, 312] on select "00 01 02 03 04 05 06 07 08 09 10 11 12 13 14 15 16 17 18 19 20 21 22 23 24 25 2…" at bounding box center [451, 319] width 17 height 15
type input "[DATE] 19:30"
click at [555, 258] on div "Attachments" at bounding box center [495, 257] width 498 height 9
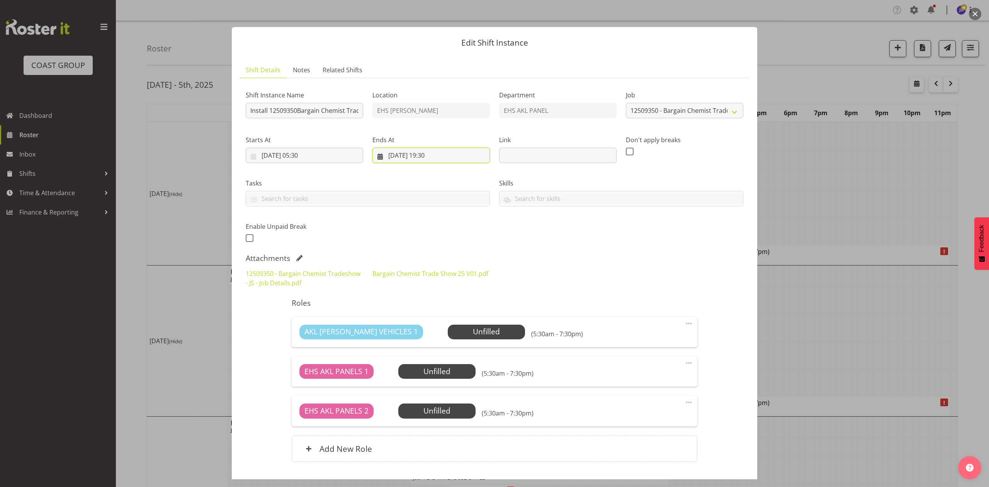
click at [429, 153] on input "[DATE] 19:30" at bounding box center [431, 155] width 117 height 15
drag, startPoint x: 424, startPoint y: 322, endPoint x: 424, endPoint y: 313, distance: 9.3
click at [424, 322] on select "00 01 02 03 04 05 06 07 08 09 10 11 12 13 14 15 16 17 18 19 20 21 22 23" at bounding box center [431, 319] width 17 height 15
select select "8"
click at [423, 312] on select "00 01 02 03 04 05 06 07 08 09 10 11 12 13 14 15 16 17 18 19 20 21 22 23" at bounding box center [431, 319] width 17 height 15
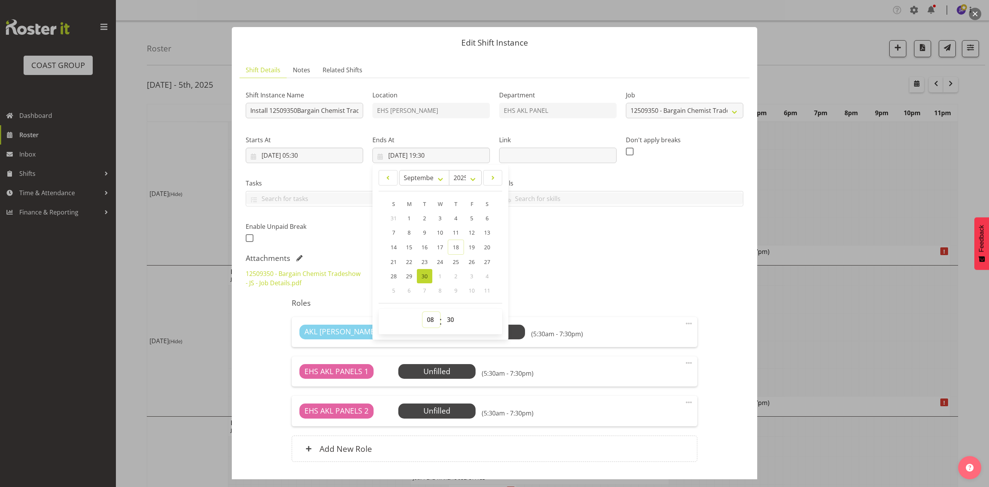
type input "[DATE] 08:30"
click at [448, 323] on select "00 01 02 03 04 05 06 07 08 09 10 11 12 13 14 15 16 17 18 19 20 21 22 23 24 25 2…" at bounding box center [451, 319] width 17 height 15
select select "0"
click at [443, 312] on select "00 01 02 03 04 05 06 07 08 09 10 11 12 13 14 15 16 17 18 19 20 21 22 23 24 25 2…" at bounding box center [451, 319] width 17 height 15
type input "[DATE] 08:00"
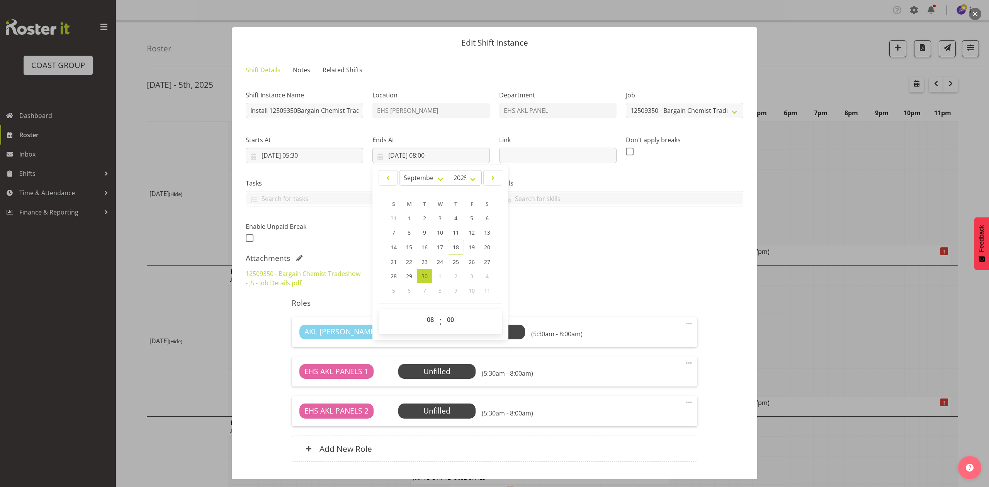
drag, startPoint x: 650, startPoint y: 263, endPoint x: 665, endPoint y: 322, distance: 60.4
click at [650, 267] on div "Attachments 12509350 - Bargain Chemist Tradeshow - JS - Job Details.pdf Bargain…" at bounding box center [495, 272] width 498 height 39
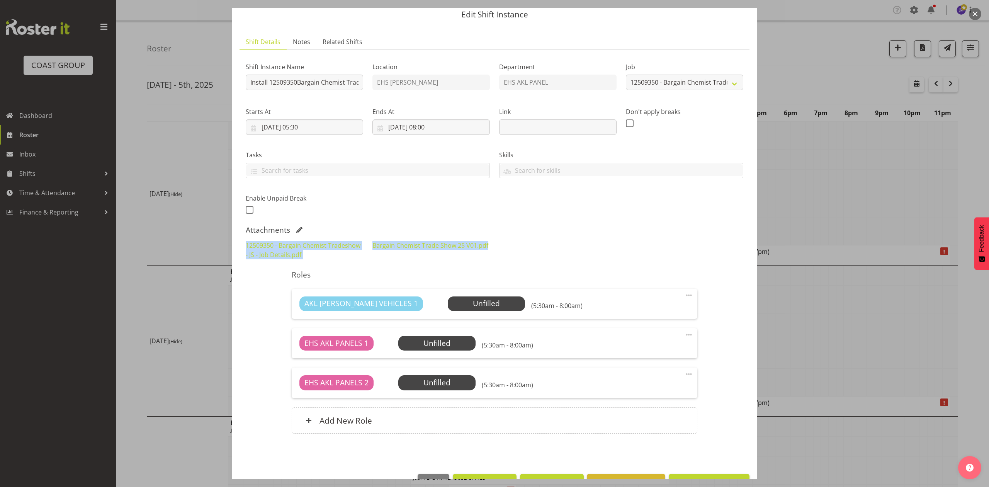
scroll to position [53, 0]
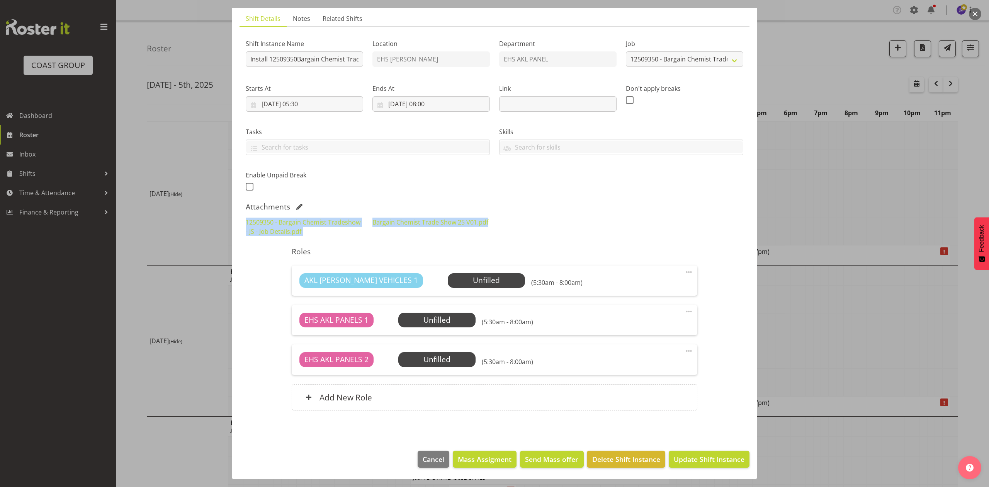
click at [608, 230] on div "12509350 - Bargain Chemist Tradeshow - JS - Job Details.pdf Bargain Chemist Tra…" at bounding box center [494, 227] width 507 height 28
click at [705, 457] on span "Update Shift Instance" at bounding box center [709, 459] width 71 height 10
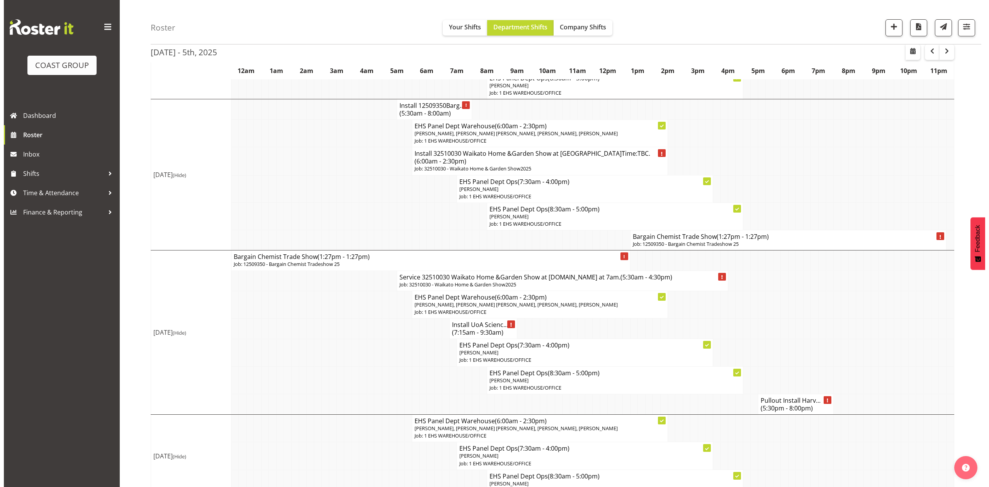
scroll to position [103, 0]
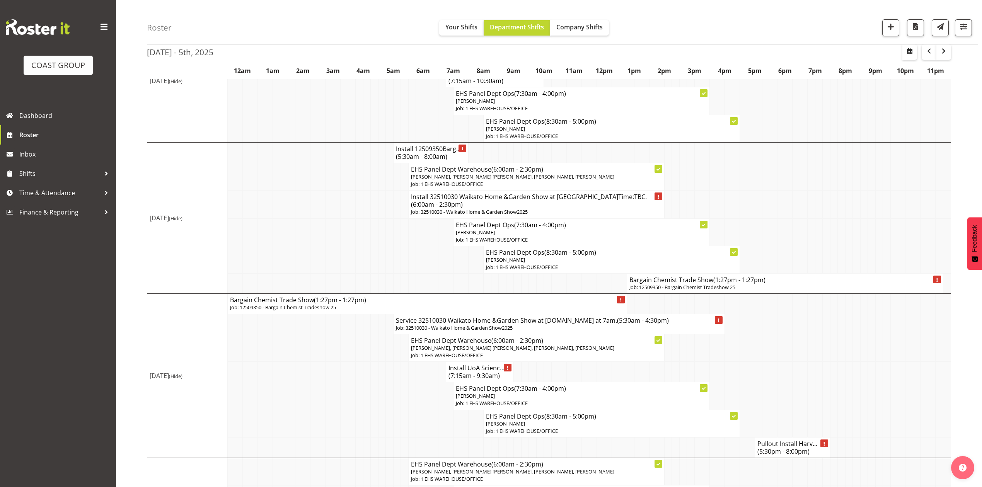
click at [699, 284] on h4 "Bargain Chemist Trade Show (1:27pm - 1:27pm)" at bounding box center [784, 280] width 311 height 8
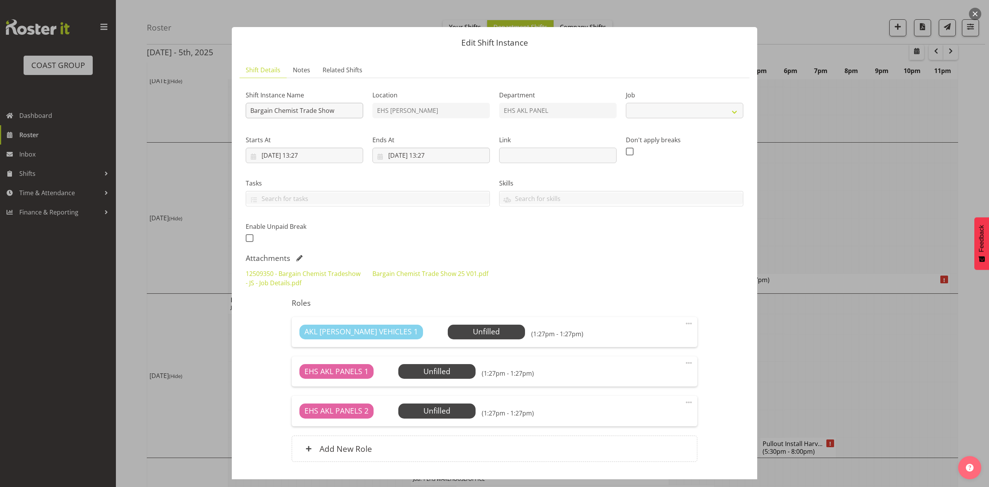
select select "10687"
drag, startPoint x: 245, startPoint y: 112, endPoint x: 250, endPoint y: 111, distance: 5.8
click at [247, 112] on div "Shift Instance Name Bargain Chemist Trade Show" at bounding box center [304, 102] width 127 height 45
click at [251, 111] on input "Bargain Chemist Trade Show" at bounding box center [304, 110] width 117 height 15
click at [353, 107] on input "Pullout Bargain Chemist Trade Show" at bounding box center [304, 110] width 117 height 15
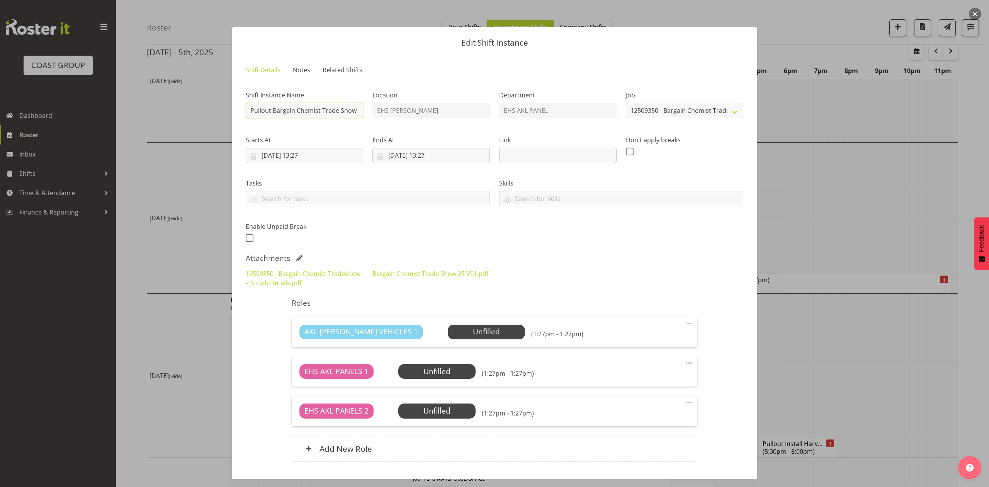
click at [357, 111] on input "Pullout Bargain Chemist Trade Show" at bounding box center [304, 110] width 117 height 15
click at [271, 111] on input "Pullout Bargain Chemist Trade Show" at bounding box center [304, 110] width 117 height 15
click at [276, 110] on input "Pullout Bargain Chemist Trade Show" at bounding box center [304, 110] width 117 height 15
click at [274, 110] on input "Pullout Bargain Chemist Trade Show" at bounding box center [304, 110] width 117 height 15
click at [352, 113] on input "Pullout 12509350 Bargain Chemist Trade Show" at bounding box center [304, 110] width 117 height 15
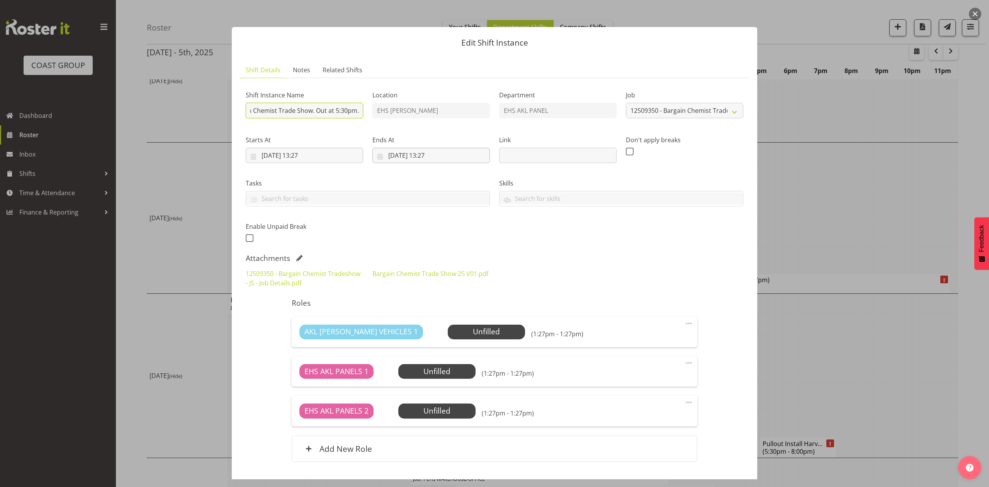
scroll to position [0, 75]
type input "Pullout 12509350 Bargain Chemist Trade Show. Out at 5:30pm."
click at [399, 150] on input "[DATE] 13:27" at bounding box center [431, 155] width 117 height 15
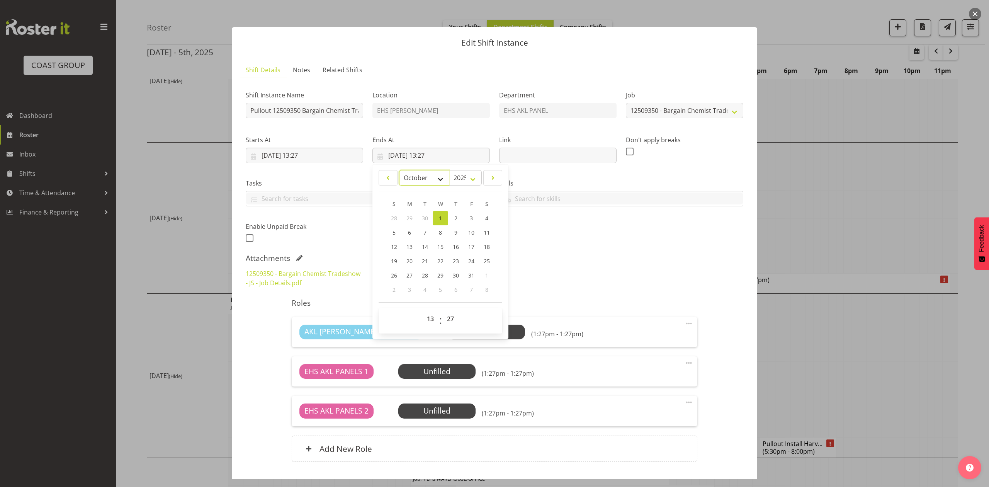
click at [418, 180] on select "January February March April May June July August September October November De…" at bounding box center [424, 177] width 51 height 15
select select "8"
click at [399, 170] on select "January February March April May June July August September October November De…" at bounding box center [424, 177] width 51 height 15
click at [422, 276] on span "30" at bounding box center [425, 275] width 6 height 7
type input "[DATE] 13:27"
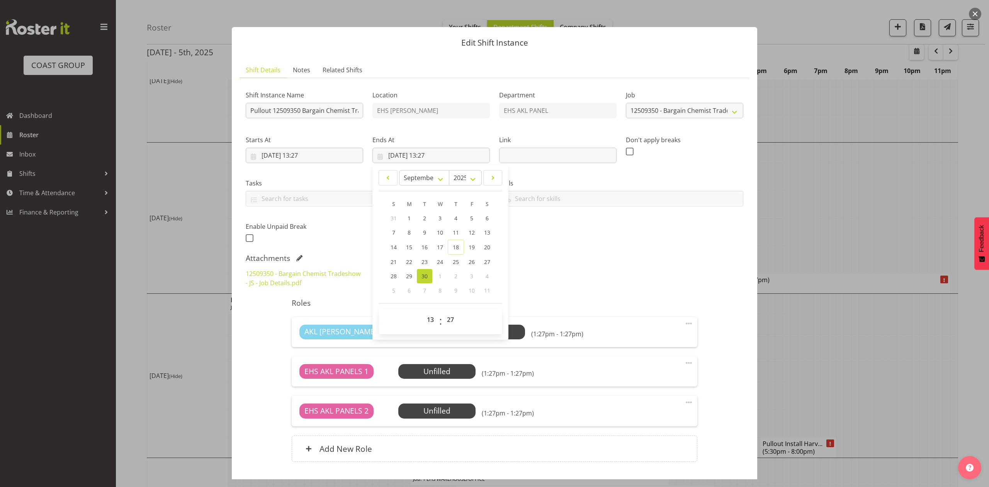
click at [543, 246] on div "Shift Instance Name Pullout 12509350 Bargain Chemist Trade Show. Out at 5:30pm.…" at bounding box center [494, 164] width 507 height 169
click at [304, 158] on input "[DATE] 13:27" at bounding box center [304, 155] width 117 height 15
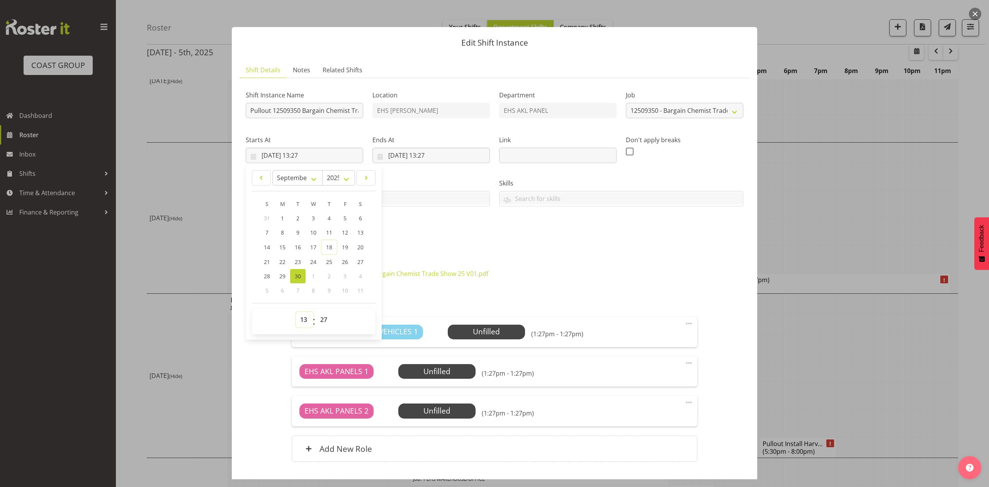
click at [305, 319] on select "00 01 02 03 04 05 06 07 08 09 10 11 12 13 14 15 16 17 18 19 20 21 22 23" at bounding box center [304, 319] width 17 height 15
select select "17"
click at [296, 312] on select "00 01 02 03 04 05 06 07 08 09 10 11 12 13 14 15 16 17 18 19 20 21 22 23" at bounding box center [304, 319] width 17 height 15
type input "[DATE] 17:27"
click at [318, 320] on select "00 01 02 03 04 05 06 07 08 09 10 11 12 13 14 15 16 17 18 19 20 21 22 23 24 25 2…" at bounding box center [324, 319] width 17 height 15
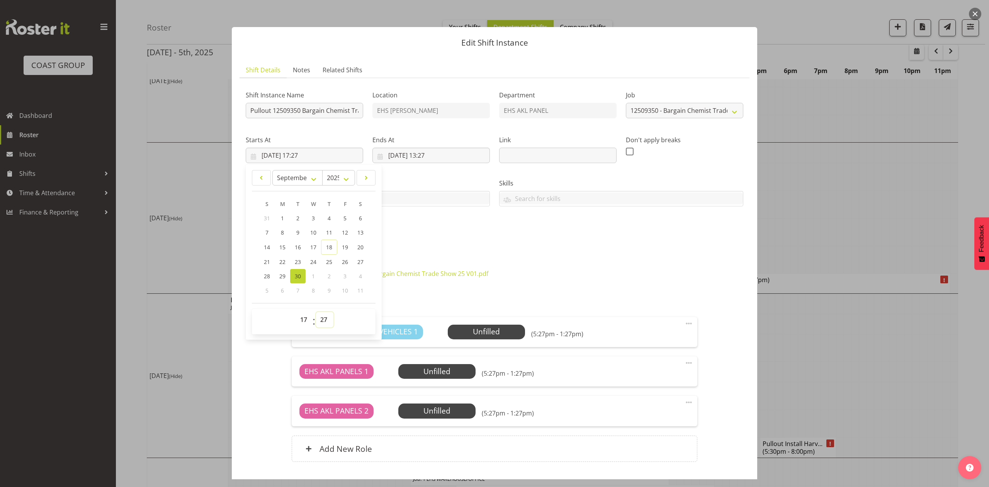
select select "0"
click at [316, 312] on select "00 01 02 03 04 05 06 07 08 09 10 11 12 13 14 15 16 17 18 19 20 21 22 23 24 25 2…" at bounding box center [324, 319] width 17 height 15
type input "[DATE] 17:00"
click at [455, 238] on div "Shift Instance Name Pullout 12509350 Bargain Chemist Trade Show. Out at 5:30pm.…" at bounding box center [494, 164] width 507 height 169
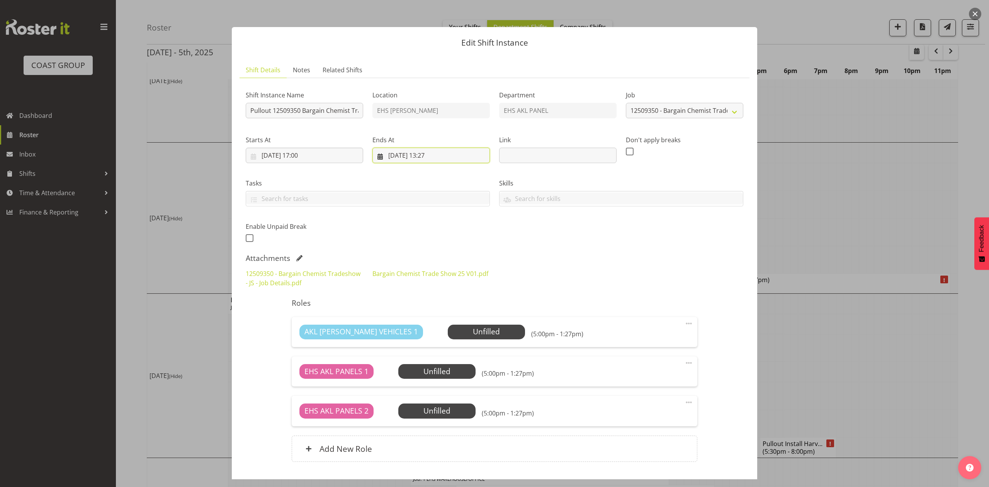
click at [429, 149] on input "[DATE] 13:27" at bounding box center [431, 155] width 117 height 15
drag, startPoint x: 431, startPoint y: 321, endPoint x: 427, endPoint y: 319, distance: 4.7
click at [431, 321] on select "00 01 02 03 04 05 06 07 08 09 10 11 12 13 14 15 16 17 18 19 20 21 22 23" at bounding box center [431, 319] width 17 height 15
select select "19"
click at [423, 312] on select "00 01 02 03 04 05 06 07 08 09 10 11 12 13 14 15 16 17 18 19 20 21 22 23" at bounding box center [431, 319] width 17 height 15
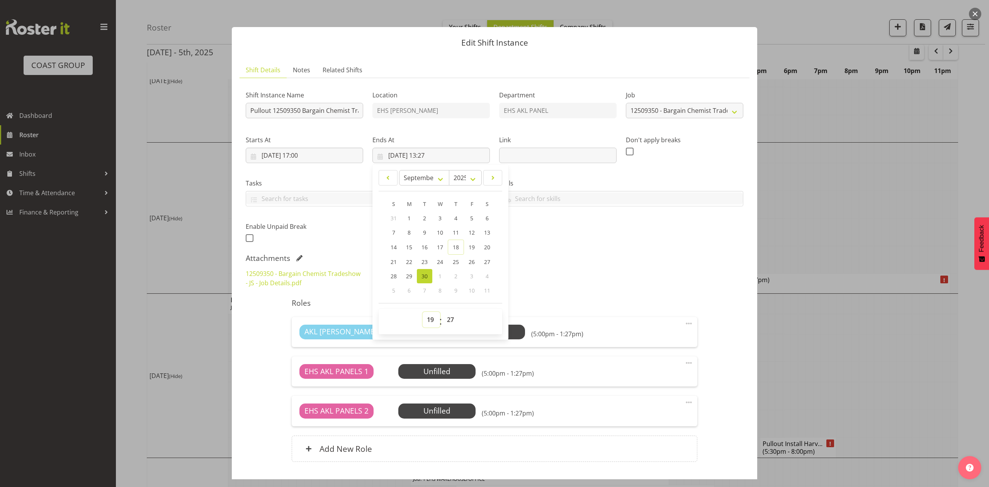
type input "[DATE] 19:27"
click at [447, 315] on select "00 01 02 03 04 05 06 07 08 09 10 11 12 13 14 15 16 17 18 19 20 21 22 23 24 25 2…" at bounding box center [451, 319] width 17 height 15
select select "0"
click at [443, 312] on select "00 01 02 03 04 05 06 07 08 09 10 11 12 13 14 15 16 17 18 19 20 21 22 23 24 25 2…" at bounding box center [451, 319] width 17 height 15
type input "[DATE] 19:00"
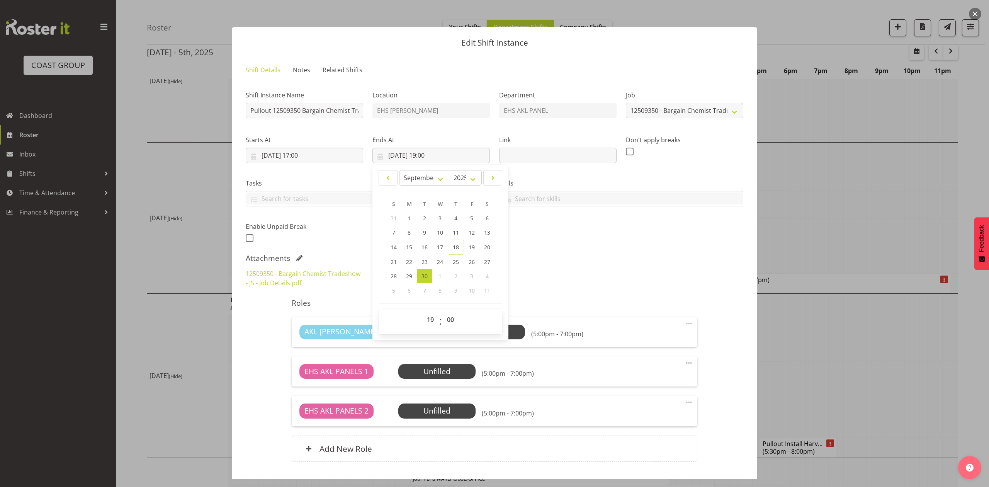
drag, startPoint x: 580, startPoint y: 272, endPoint x: 579, endPoint y: 266, distance: 6.0
click at [581, 272] on div "12509350 - Bargain Chemist Tradeshow - JS - Job Details.pdf Bargain Chemist Tra…" at bounding box center [494, 278] width 507 height 28
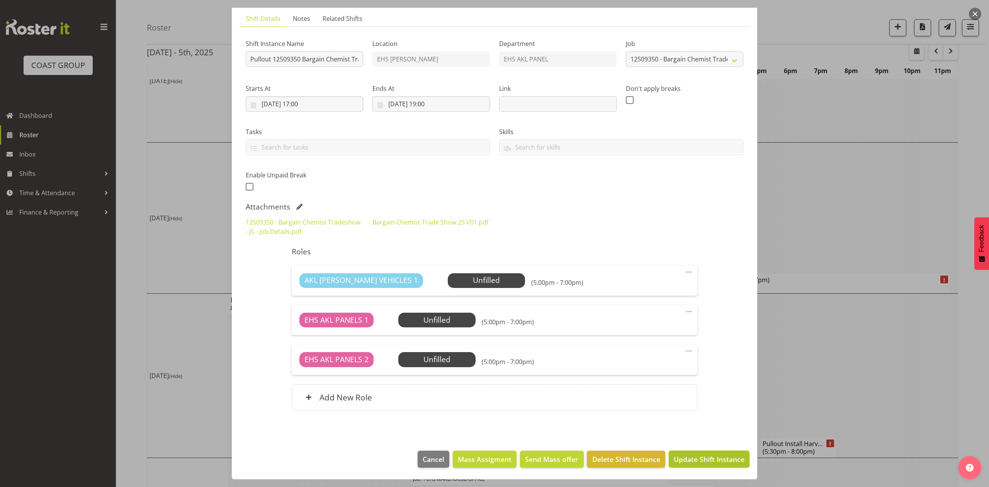
click at [703, 462] on span "Update Shift Instance" at bounding box center [709, 459] width 71 height 10
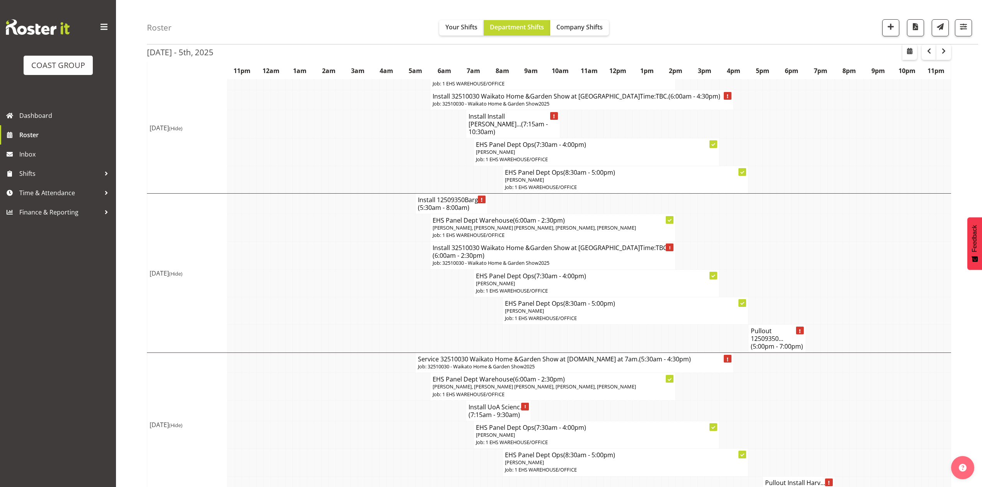
scroll to position [51, 0]
